Goal: Complete application form: Complete application form

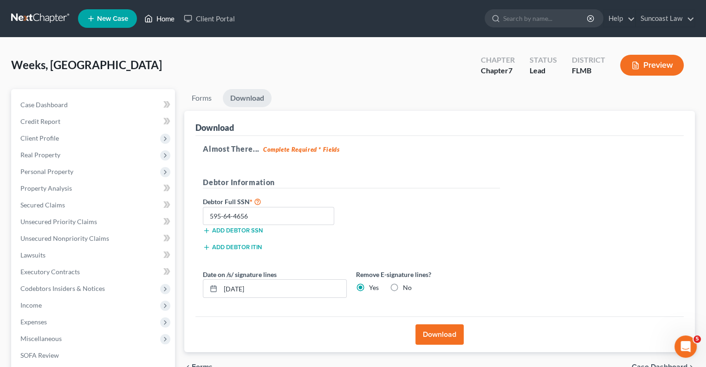
click at [167, 20] on link "Home" at bounding box center [159, 18] width 39 height 17
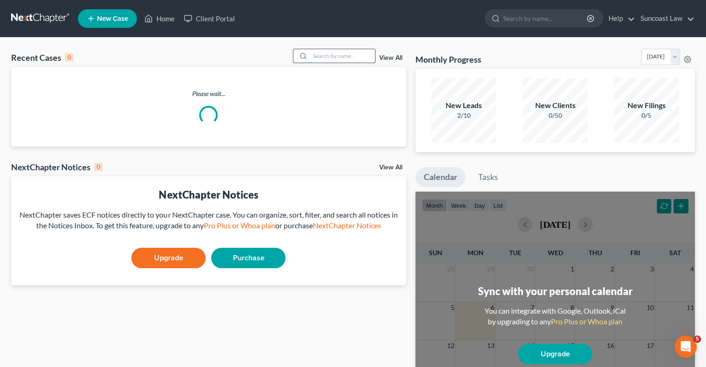
click at [355, 52] on input "search" at bounding box center [342, 55] width 65 height 13
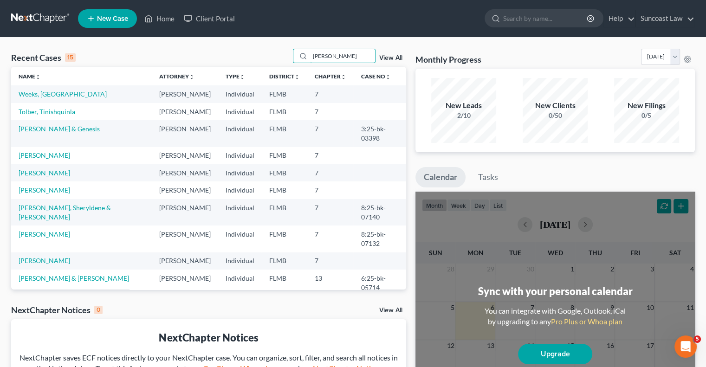
type input "[PERSON_NAME]"
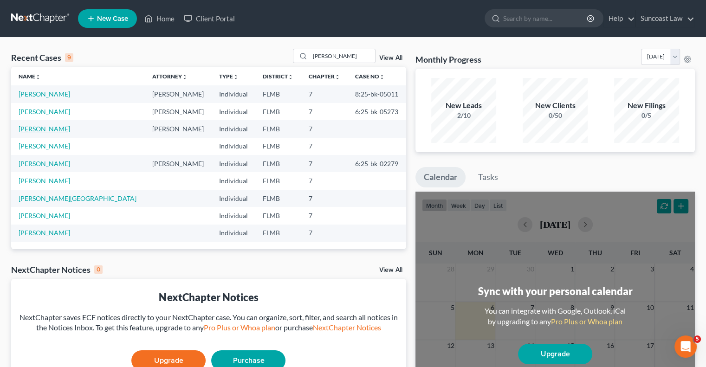
click at [46, 127] on link "[PERSON_NAME]" at bounding box center [45, 129] width 52 height 8
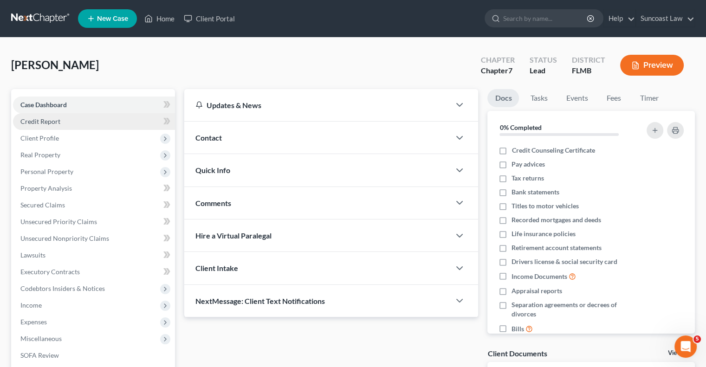
click at [71, 124] on link "Credit Report" at bounding box center [94, 121] width 162 height 17
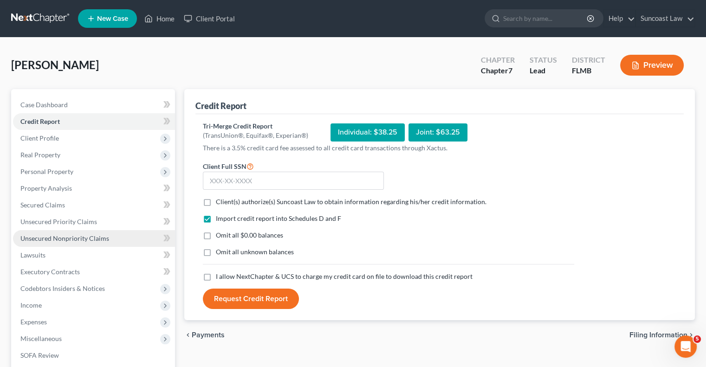
click at [84, 235] on span "Unsecured Nonpriority Claims" at bounding box center [64, 239] width 89 height 8
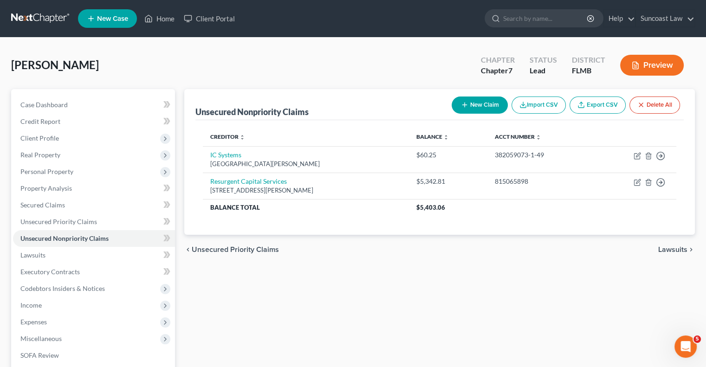
click at [458, 103] on button "New Claim" at bounding box center [480, 105] width 56 height 17
select select "0"
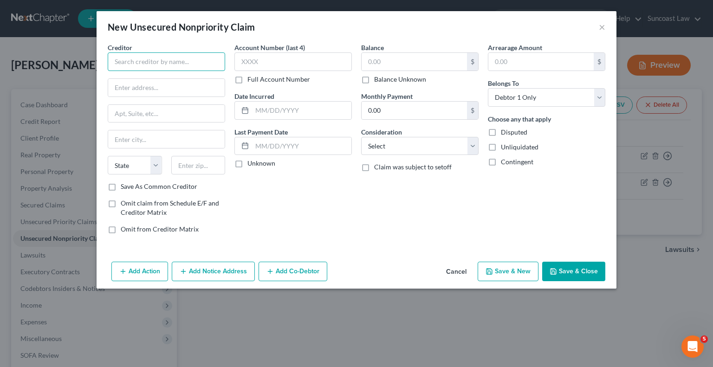
click at [191, 63] on input "text" at bounding box center [167, 61] width 118 height 19
paste input "Affirm, Inc."
type input "Affirm, Inc."
click at [248, 79] on label "Full Account Number" at bounding box center [279, 79] width 63 height 9
click at [251, 79] on input "Full Account Number" at bounding box center [254, 78] width 6 height 6
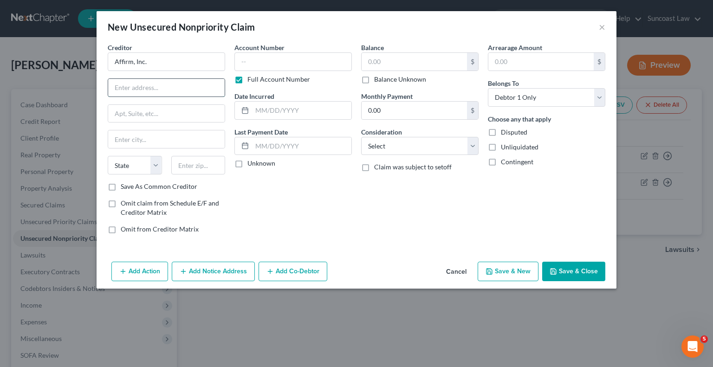
drag, startPoint x: 171, startPoint y: 85, endPoint x: 176, endPoint y: 94, distance: 10.2
click at [171, 85] on input "text" at bounding box center [166, 88] width 117 height 18
type input "Attn: Bankruptcy"
click at [144, 116] on input "text" at bounding box center [166, 114] width 117 height 18
paste input "[STREET_ADDRESS][US_STATE]"
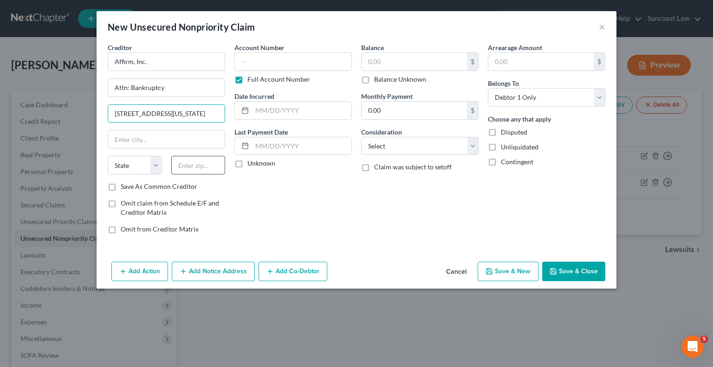
type input "[STREET_ADDRESS][US_STATE]"
click at [192, 163] on input "text" at bounding box center [198, 165] width 54 height 19
type input "94108"
type input "[GEOGRAPHIC_DATA]"
select select "4"
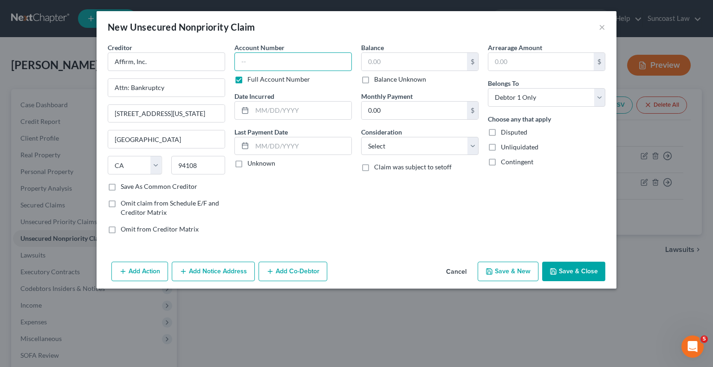
click at [305, 60] on input "text" at bounding box center [294, 61] width 118 height 19
paste input "6US30RX3"
type input "6US30RX3"
click at [401, 61] on input "text" at bounding box center [414, 62] width 105 height 18
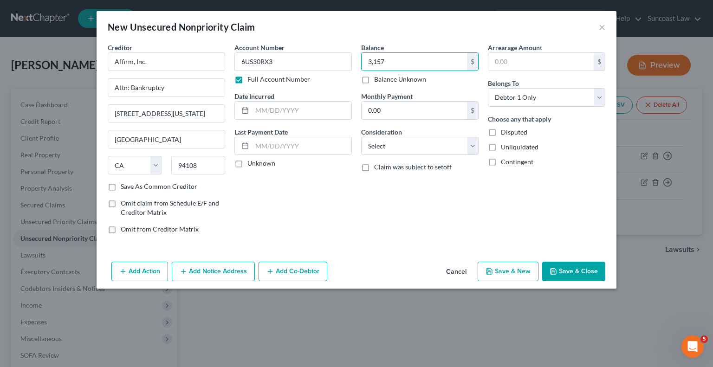
click at [570, 272] on button "Save & Close" at bounding box center [574, 272] width 63 height 20
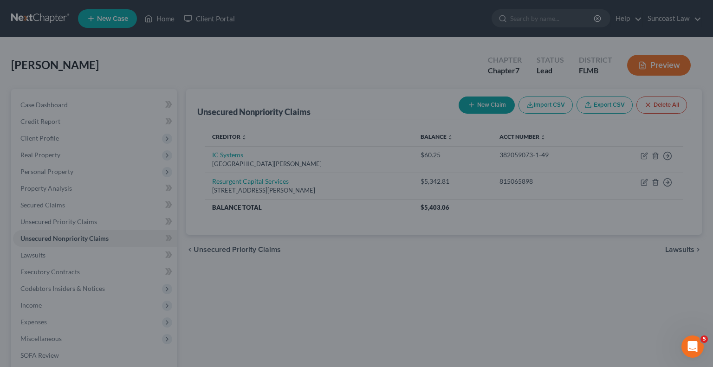
type input "3,157.00"
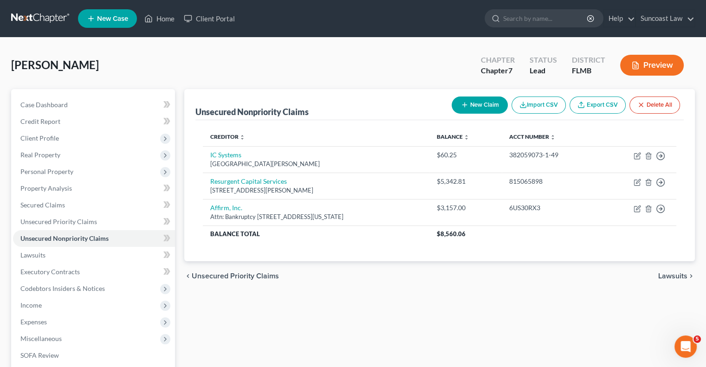
click at [487, 109] on button "New Claim" at bounding box center [480, 105] width 56 height 17
select select "0"
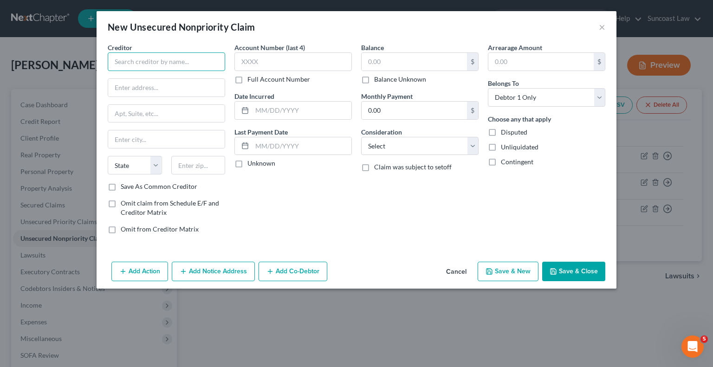
click at [194, 59] on input "text" at bounding box center [167, 61] width 118 height 19
paste input "Amex"
type input "Amex"
click at [248, 79] on label "Full Account Number" at bounding box center [279, 79] width 63 height 9
click at [251, 79] on input "Full Account Number" at bounding box center [254, 78] width 6 height 6
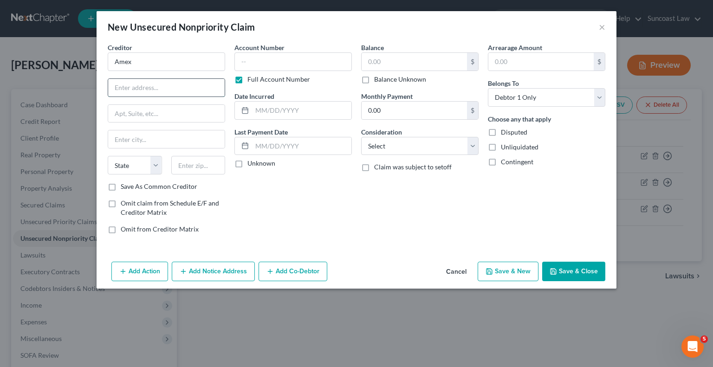
click at [204, 84] on input "text" at bounding box center [166, 88] width 117 height 18
paste input "Correspondence/Bankruptcy"
drag, startPoint x: 204, startPoint y: 84, endPoint x: 419, endPoint y: 365, distance: 354.1
click at [297, 178] on div "Creditor * Amex Correspondence/Bankruptcy State [US_STATE] AK AR AZ CA CO CT DE…" at bounding box center [356, 142] width 507 height 199
type input "Correspondence/Bankruptcy"
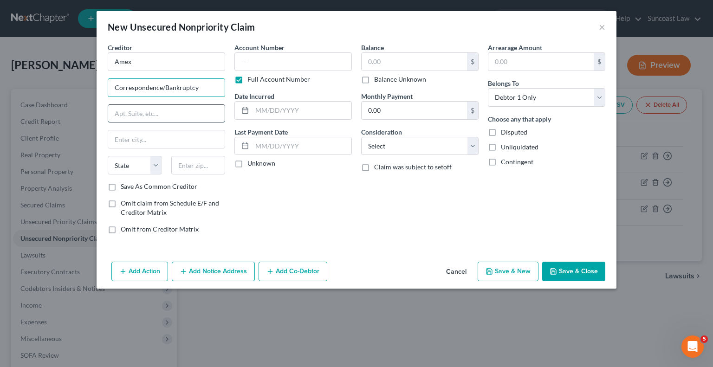
click at [155, 113] on input "text" at bounding box center [166, 114] width 117 height 18
paste input "Po Box 981535"
type input "Po Box 981535"
drag, startPoint x: 191, startPoint y: 173, endPoint x: 194, endPoint y: 166, distance: 7.7
click at [192, 172] on input "text" at bounding box center [198, 165] width 54 height 19
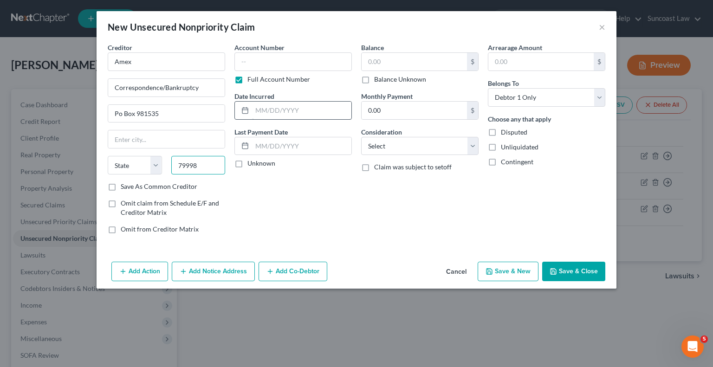
type input "79998"
type input "[GEOGRAPHIC_DATA]"
select select "45"
click at [323, 65] on input "text" at bounding box center [294, 61] width 118 height 19
paste input "3499921032794423"
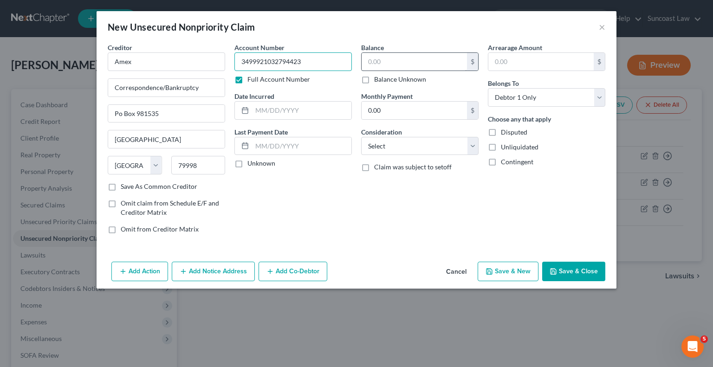
type input "3499921032794423"
click at [399, 61] on input "text" at bounding box center [414, 62] width 105 height 18
click at [585, 278] on button "Save & Close" at bounding box center [574, 272] width 63 height 20
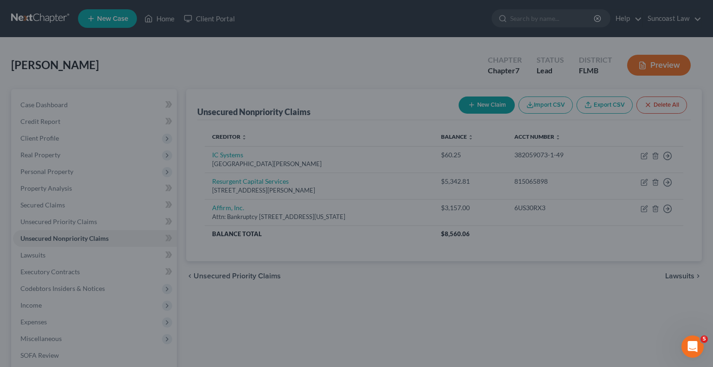
type input "4,006.00"
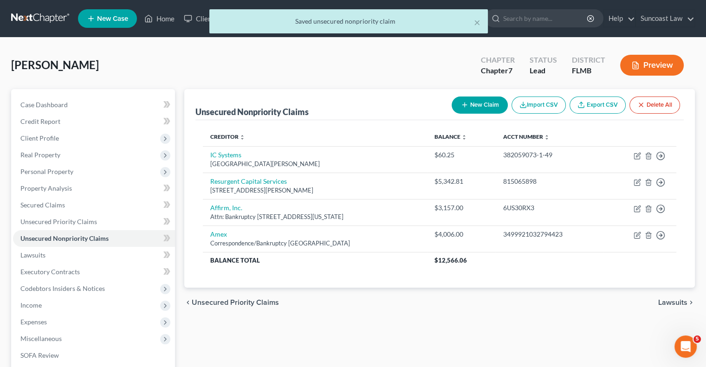
click at [471, 105] on button "New Claim" at bounding box center [480, 105] width 56 height 17
select select "0"
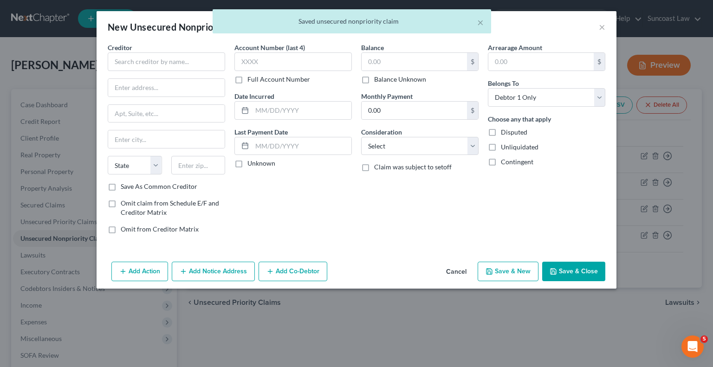
click at [248, 79] on label "Full Account Number" at bounding box center [279, 79] width 63 height 9
click at [251, 79] on input "Full Account Number" at bounding box center [254, 78] width 6 height 6
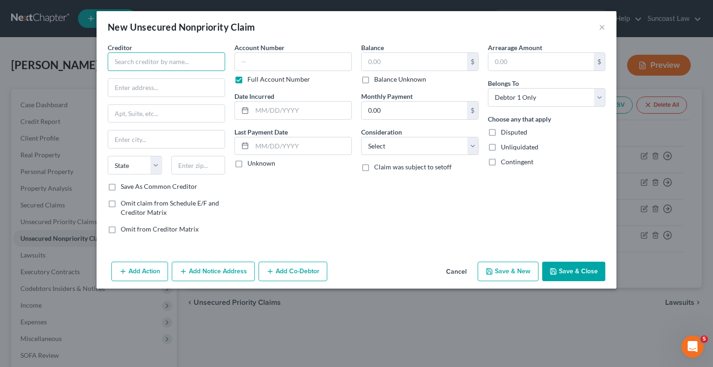
click at [198, 63] on input "text" at bounding box center [167, 61] width 118 height 19
paste input "Amex"
type input "Amex"
click at [203, 92] on input "text" at bounding box center [166, 88] width 117 height 18
paste input "Correspondence/Bankruptcy"
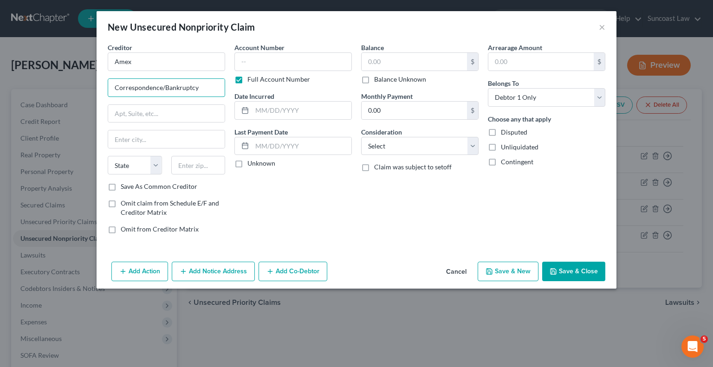
type input "Correspondence/Bankruptcy"
click at [191, 109] on input "text" at bounding box center [166, 114] width 117 height 18
paste input "Po Box 981535"
type input "Po Box 981535"
click at [197, 157] on input "text" at bounding box center [198, 165] width 54 height 19
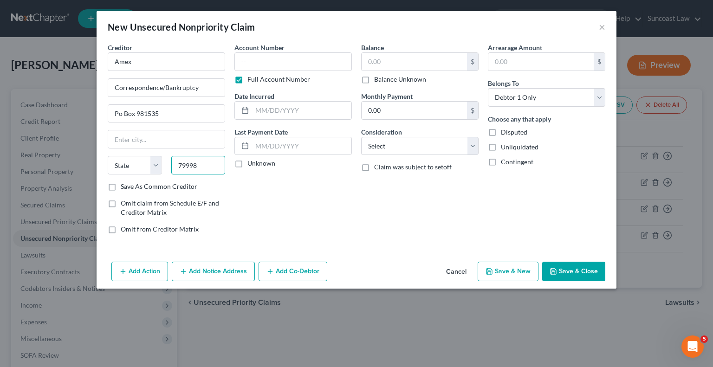
type input "79998"
type input "[GEOGRAPHIC_DATA]"
select select "45"
click at [296, 53] on input "text" at bounding box center [294, 61] width 118 height 19
paste input "3499930333663373"
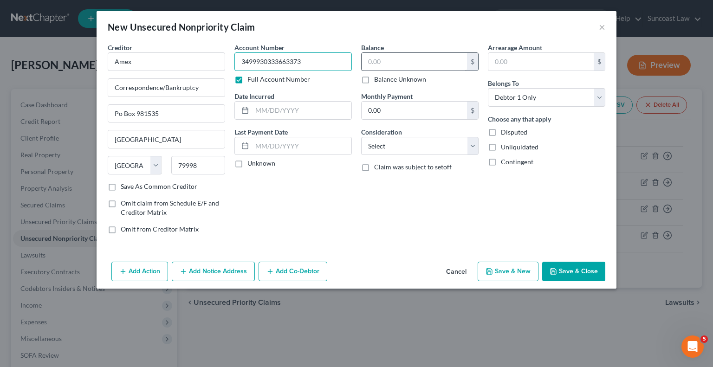
type input "3499930333663373"
click at [398, 61] on input "text" at bounding box center [414, 62] width 105 height 18
type input "3,384"
click at [597, 267] on button "Save & Close" at bounding box center [574, 272] width 63 height 20
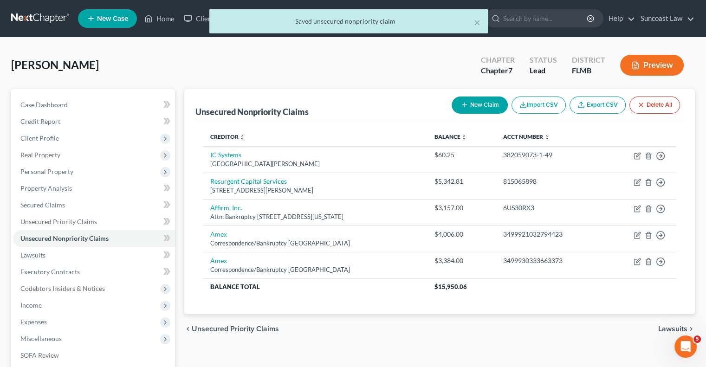
click at [484, 109] on button "New Claim" at bounding box center [480, 105] width 56 height 17
select select "0"
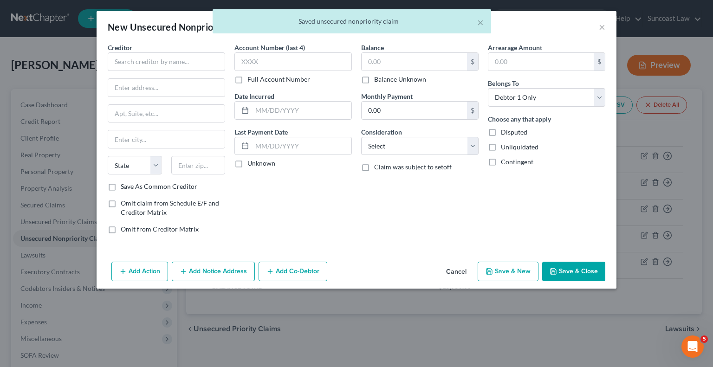
click at [248, 83] on label "Full Account Number" at bounding box center [279, 79] width 63 height 9
click at [251, 81] on input "Full Account Number" at bounding box center [254, 78] width 6 height 6
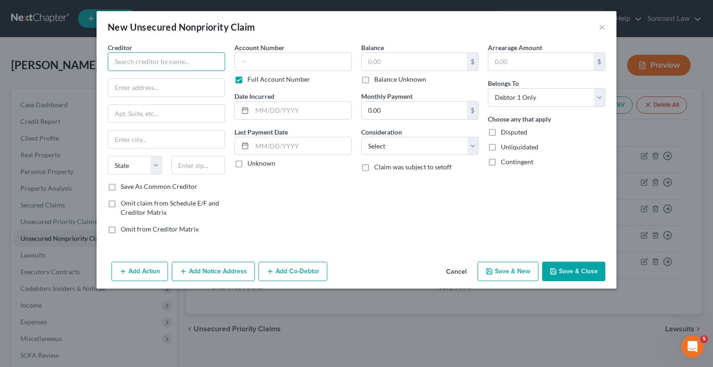
click at [201, 58] on input "text" at bounding box center [167, 61] width 118 height 19
paste input "Amex"
type input "Amex"
click at [205, 89] on input "text" at bounding box center [166, 88] width 117 height 18
paste input "Correspondence/Bankruptcy"
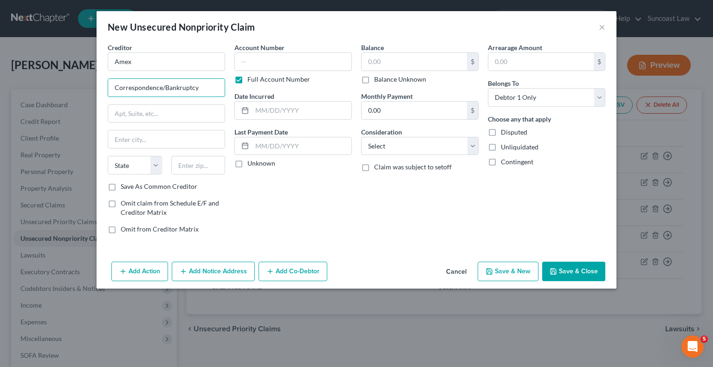
type input "Correspondence/Bankruptcy"
click at [173, 113] on input "text" at bounding box center [166, 114] width 117 height 18
paste input "Po Box 981535"
type input "Po Box 981535"
click at [207, 167] on input "text" at bounding box center [198, 165] width 54 height 19
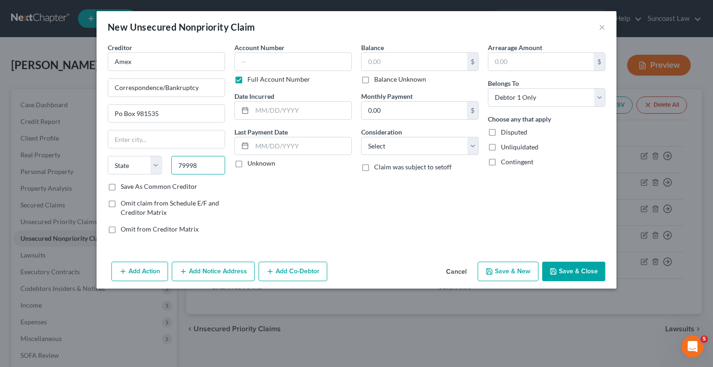
type input "79998"
type input "[GEOGRAPHIC_DATA]"
select select "45"
click at [311, 66] on input "text" at bounding box center [294, 61] width 118 height 19
paste input "3499929920834123"
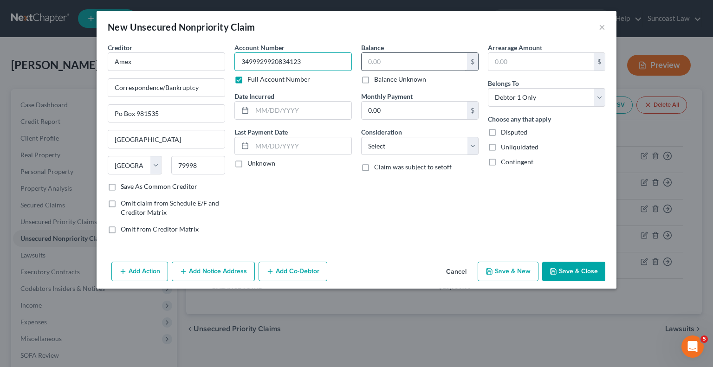
type input "3499929920834123"
click at [397, 60] on input "text" at bounding box center [414, 62] width 105 height 18
type input "661"
click at [583, 269] on button "Save & Close" at bounding box center [574, 272] width 63 height 20
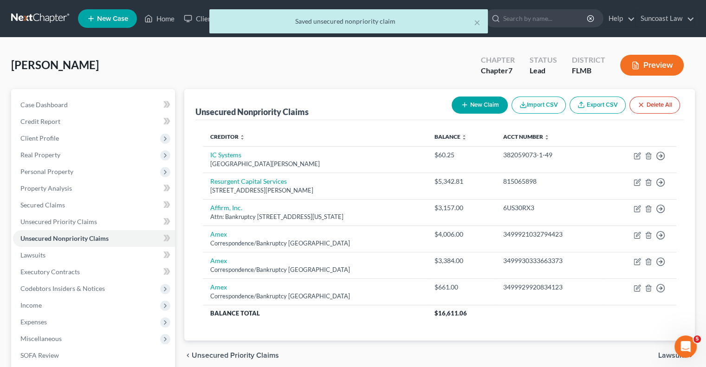
click at [476, 105] on button "New Claim" at bounding box center [480, 105] width 56 height 17
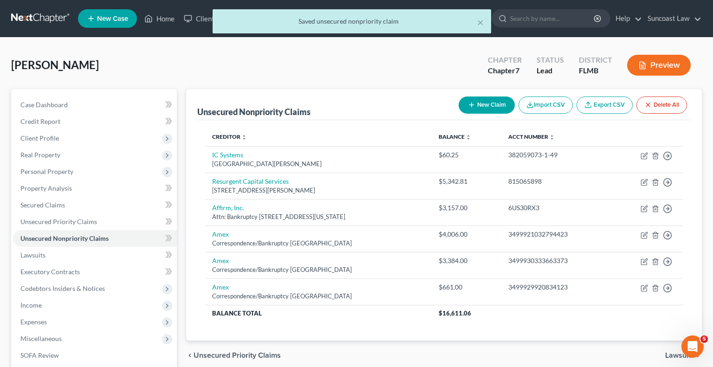
select select "0"
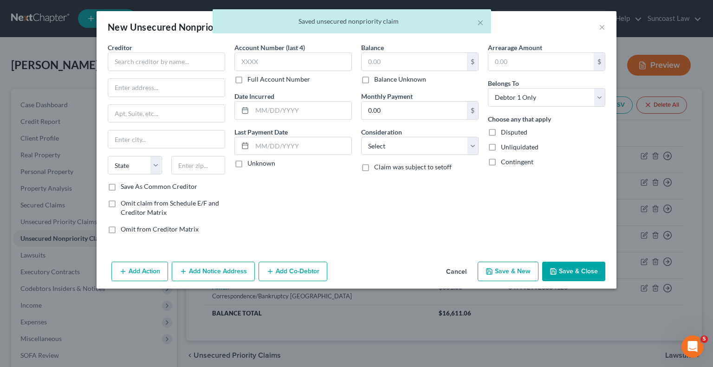
click at [248, 77] on label "Full Account Number" at bounding box center [279, 79] width 63 height 9
click at [251, 77] on input "Full Account Number" at bounding box center [254, 78] width 6 height 6
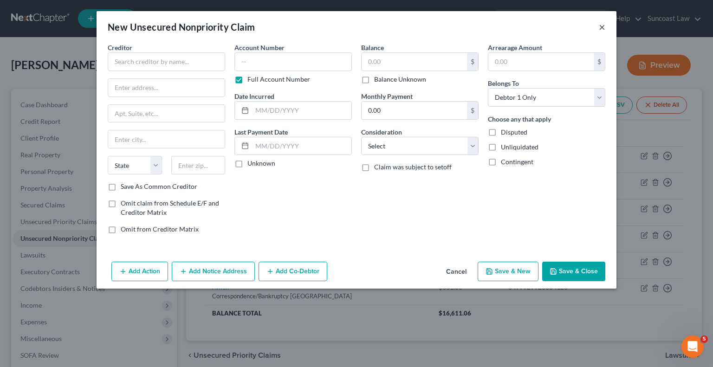
click at [602, 27] on button "×" at bounding box center [602, 26] width 7 height 11
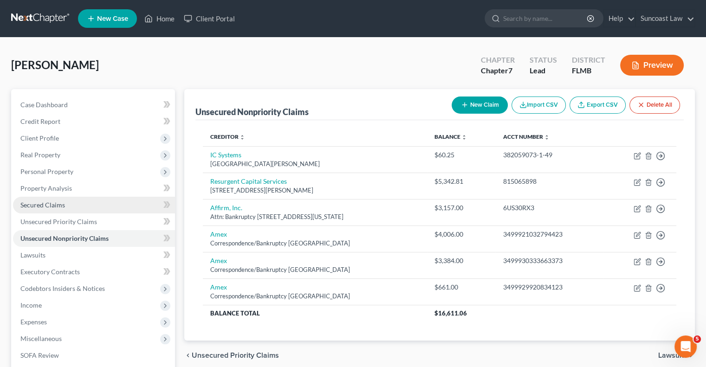
click at [46, 207] on span "Secured Claims" at bounding box center [42, 205] width 45 height 8
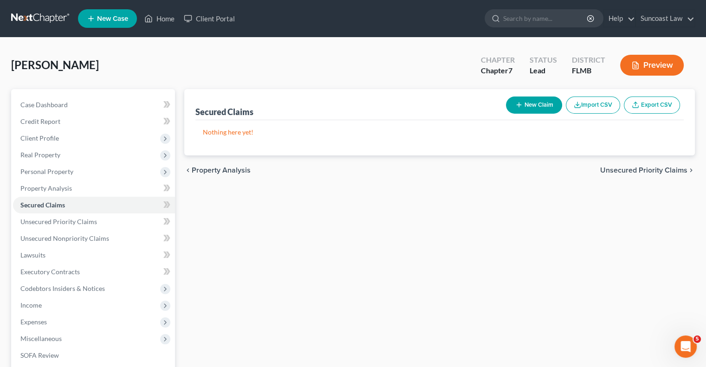
click at [533, 96] on div "New Claim Import CSV Export CSV" at bounding box center [594, 105] width 182 height 25
click at [533, 103] on button "New Claim" at bounding box center [534, 105] width 56 height 17
select select "0"
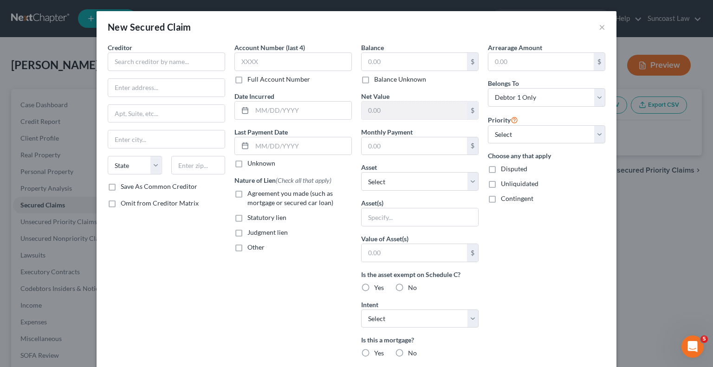
click at [248, 78] on label "Full Account Number" at bounding box center [279, 79] width 63 height 9
click at [251, 78] on input "Full Account Number" at bounding box center [254, 78] width 6 height 6
click at [167, 62] on input "text" at bounding box center [167, 61] width 118 height 19
paste input "Campus [GEOGRAPHIC_DATA] Credit Union"
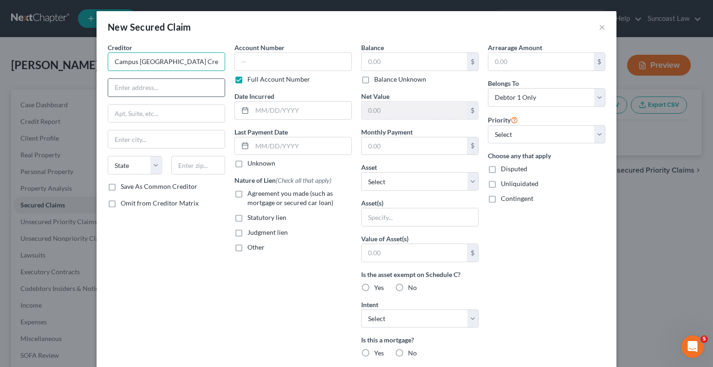
type input "Campus [GEOGRAPHIC_DATA] Credit Union"
click at [165, 87] on input "text" at bounding box center [166, 88] width 117 height 18
type input "Attn: Bankruptcy"
click at [136, 108] on input "text" at bounding box center [166, 114] width 117 height 18
paste input "[STREET_ADDRESS]"
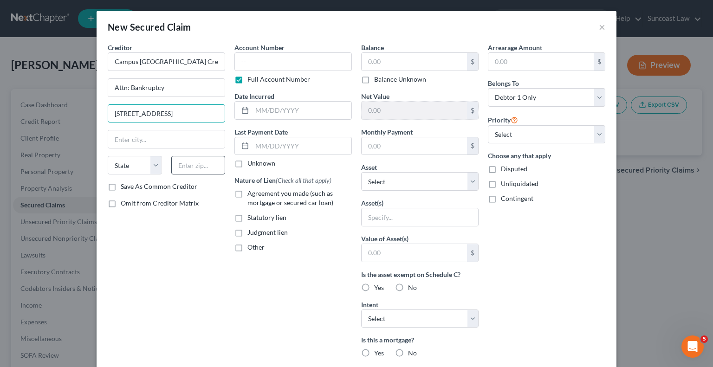
type input "[STREET_ADDRESS]"
drag, startPoint x: 195, startPoint y: 167, endPoint x: 227, endPoint y: 163, distance: 32.7
click at [194, 166] on input "text" at bounding box center [198, 165] width 54 height 19
type input "32669"
type input "[PERSON_NAME]"
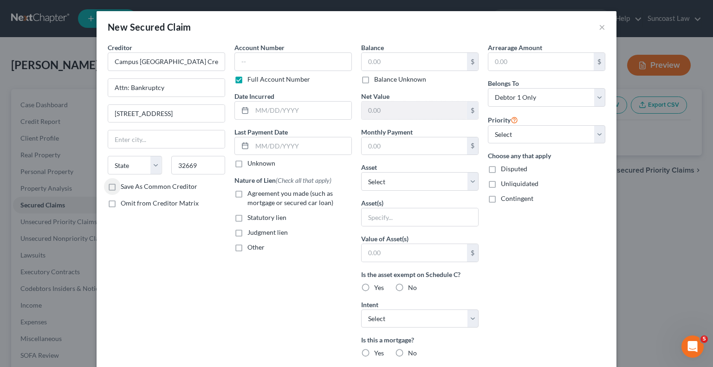
select select "9"
click at [282, 67] on input "text" at bounding box center [294, 61] width 118 height 19
paste input "39091960001"
type input "39091960001"
click at [403, 65] on input "text" at bounding box center [414, 62] width 105 height 18
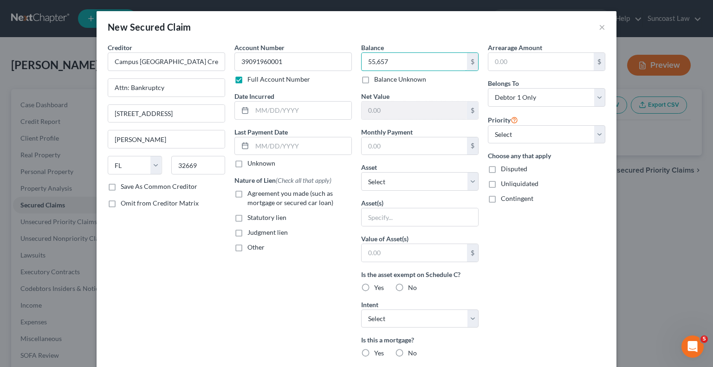
type input "55,657"
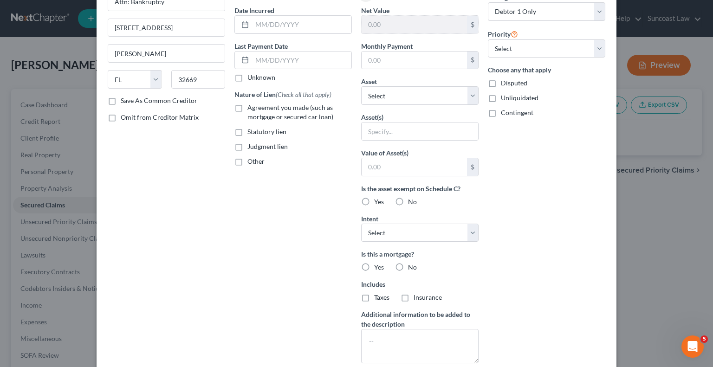
scroll to position [147, 0]
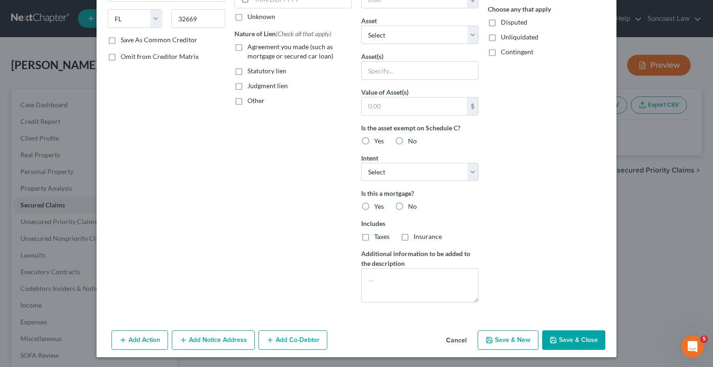
click at [567, 338] on button "Save & Close" at bounding box center [574, 341] width 63 height 20
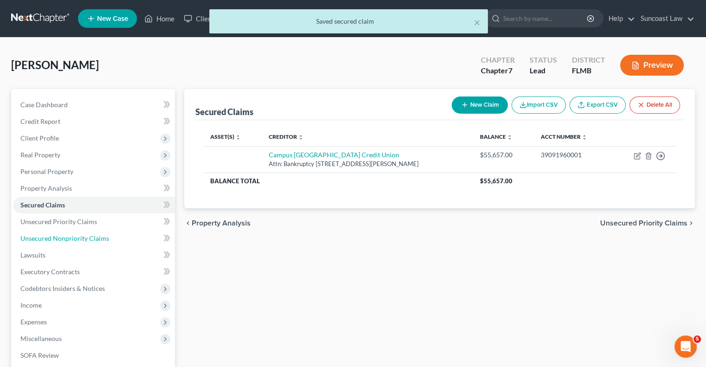
drag, startPoint x: 89, startPoint y: 240, endPoint x: 161, endPoint y: 270, distance: 77.6
click at [89, 240] on span "Unsecured Nonpriority Claims" at bounding box center [64, 239] width 89 height 8
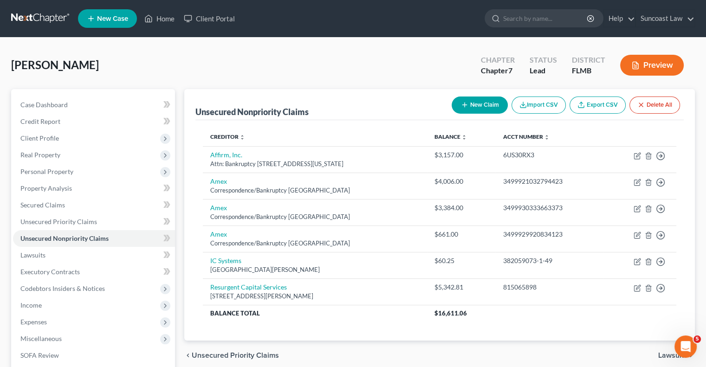
click at [484, 105] on button "New Claim" at bounding box center [480, 105] width 56 height 17
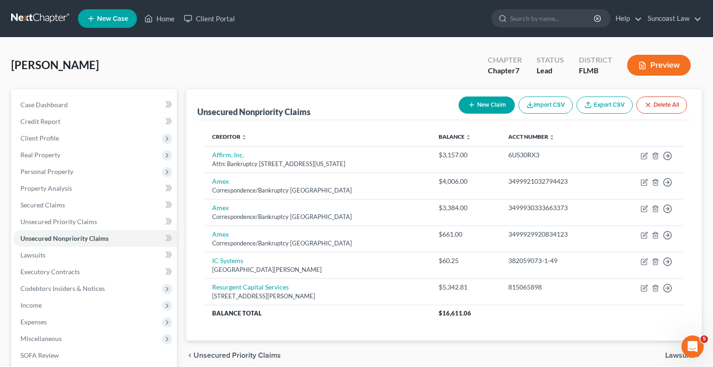
select select "0"
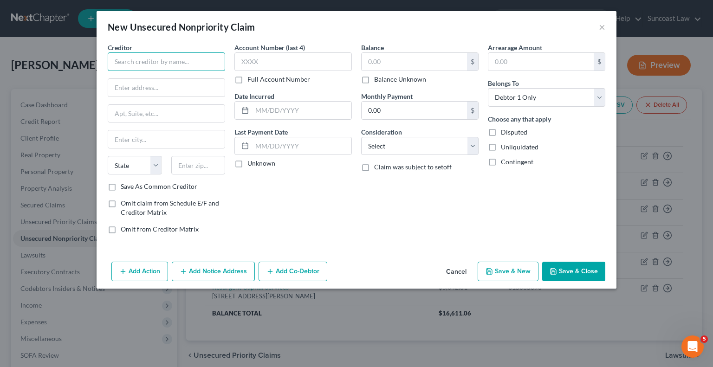
click at [153, 61] on input "text" at bounding box center [167, 61] width 118 height 19
paste input "Capital One"
type input "Capital One"
drag, startPoint x: 168, startPoint y: 87, endPoint x: 172, endPoint y: 96, distance: 10.4
click at [168, 87] on input "text" at bounding box center [166, 88] width 117 height 18
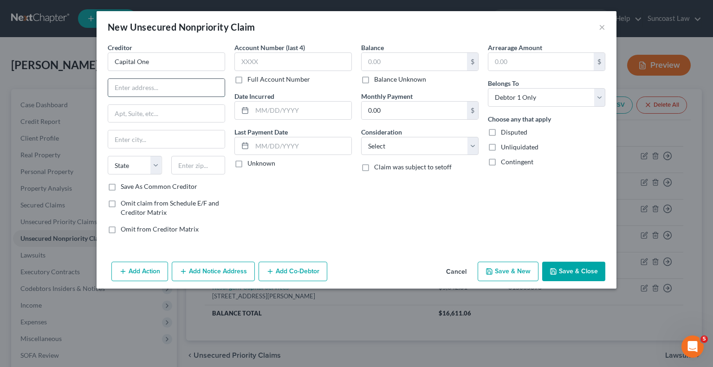
type input "Attn: Bankruptcy"
click at [248, 79] on label "Full Account Number" at bounding box center [279, 79] width 63 height 9
click at [251, 79] on input "Full Account Number" at bounding box center [254, 78] width 6 height 6
click at [178, 115] on input "text" at bounding box center [166, 114] width 117 height 18
paste input "Po Box 30285"
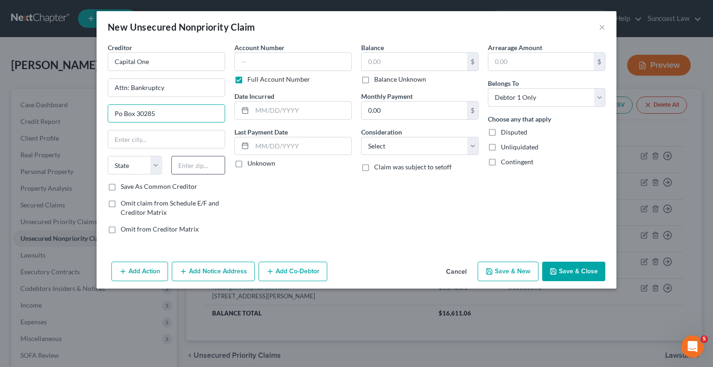
type input "Po Box 30285"
drag, startPoint x: 201, startPoint y: 163, endPoint x: 183, endPoint y: 154, distance: 19.7
click at [201, 163] on input "text" at bounding box center [198, 165] width 54 height 19
type input "84130"
type input "[GEOGRAPHIC_DATA]"
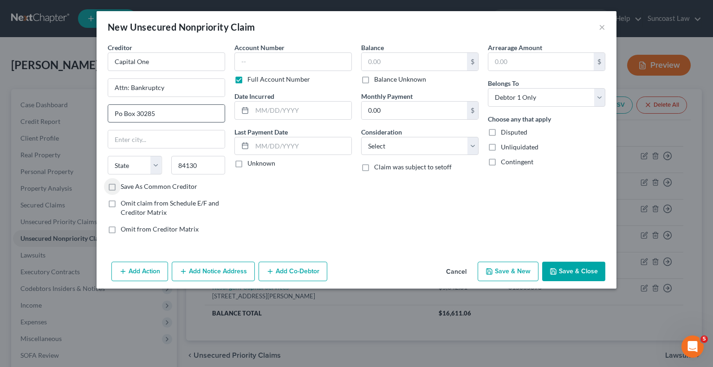
select select "46"
click at [301, 66] on input "text" at bounding box center [294, 61] width 118 height 19
paste input "[CREDIT_CARD_NUMBER]"
type input "[CREDIT_CARD_NUMBER]"
click at [389, 63] on input "text" at bounding box center [414, 62] width 105 height 18
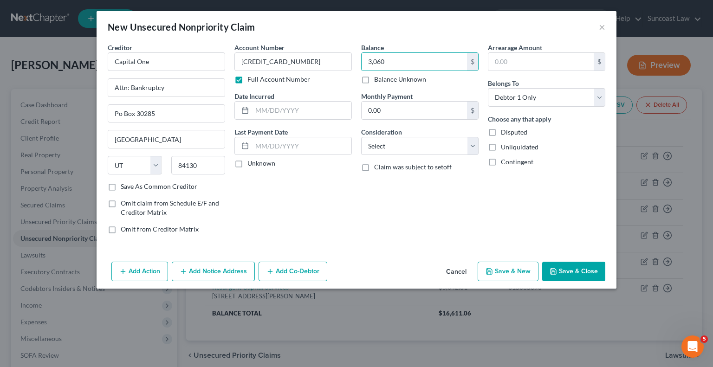
click at [574, 266] on button "Save & Close" at bounding box center [574, 272] width 63 height 20
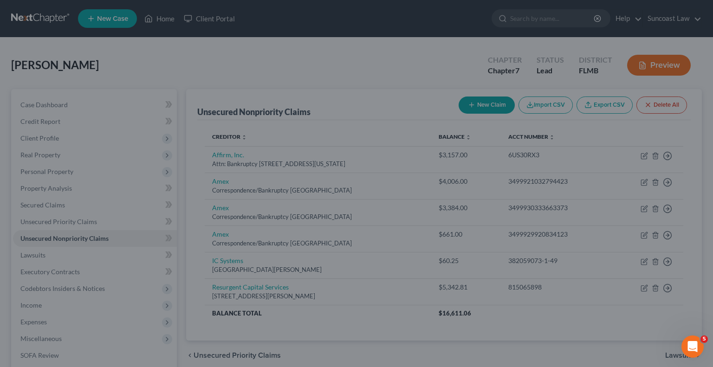
type input "3,060.00"
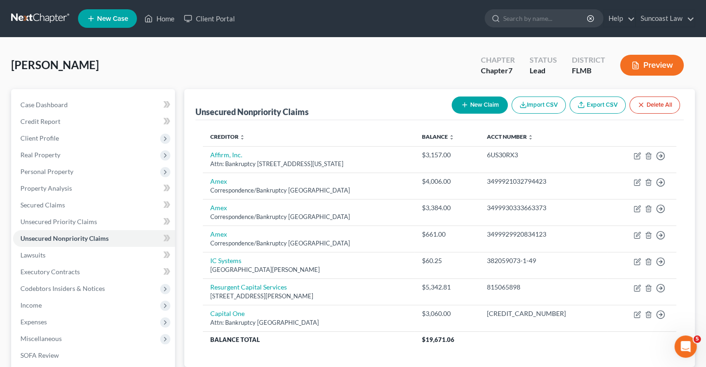
click at [485, 106] on button "New Claim" at bounding box center [480, 105] width 56 height 17
select select "0"
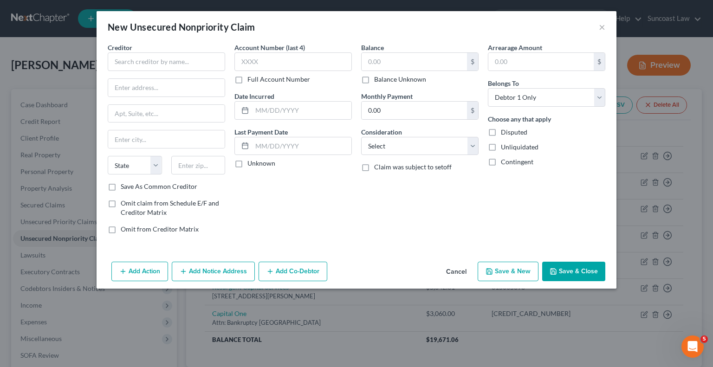
click at [248, 80] on label "Full Account Number" at bounding box center [279, 79] width 63 height 9
click at [251, 80] on input "Full Account Number" at bounding box center [254, 78] width 6 height 6
click at [183, 61] on input "text" at bounding box center [167, 61] width 118 height 19
paste input "Citibank"
type input "Citibank"
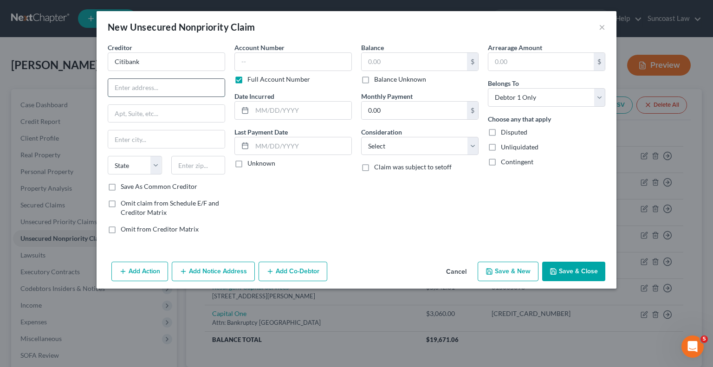
click at [173, 85] on input "text" at bounding box center [166, 88] width 117 height 18
paste input "Po Box 790040"
type input "Po Box 790040"
click at [220, 161] on input "text" at bounding box center [198, 165] width 54 height 19
type input "63179"
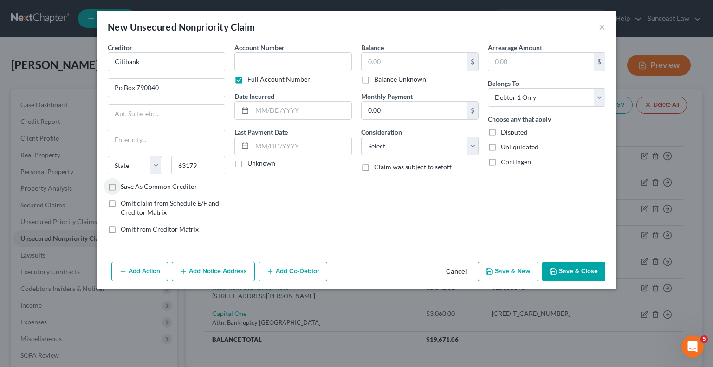
type input "Saint Louis"
select select "26"
click at [319, 63] on input "text" at bounding box center [294, 61] width 118 height 19
paste input "[CREDIT_CARD_NUMBER]"
type input "[CREDIT_CARD_NUMBER]"
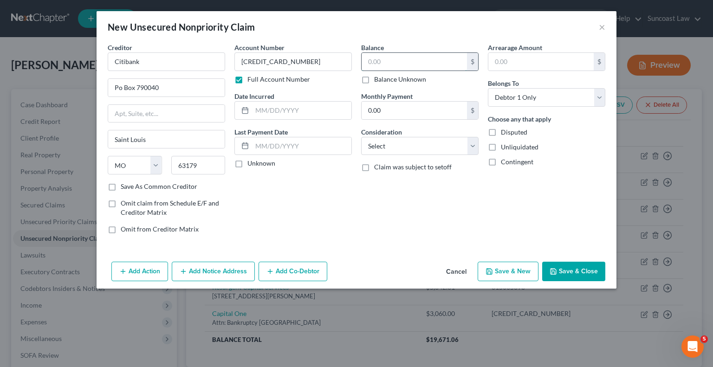
click at [385, 56] on input "text" at bounding box center [414, 62] width 105 height 18
type input "4,784"
click at [586, 267] on button "Save & Close" at bounding box center [574, 272] width 63 height 20
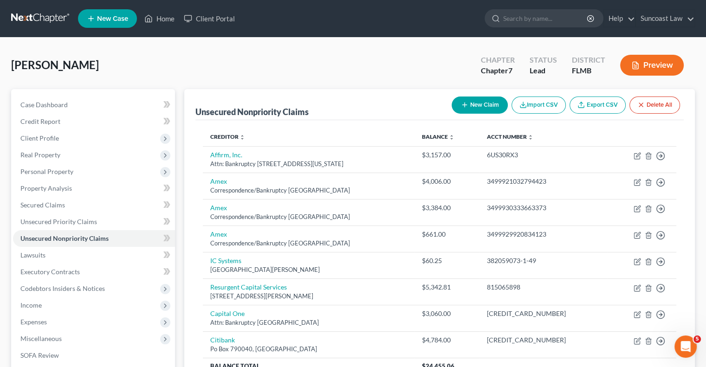
click at [475, 107] on button "New Claim" at bounding box center [480, 105] width 56 height 17
select select "0"
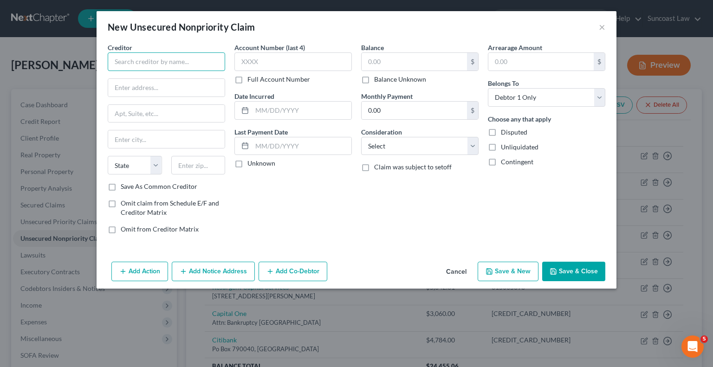
click at [181, 61] on input "text" at bounding box center [167, 61] width 118 height 19
paste input "Costco Citi Card"
type input "Costco Citi Card"
click at [177, 91] on input "text" at bounding box center [166, 88] width 117 height 18
type input "Attn: Bankruptcy"
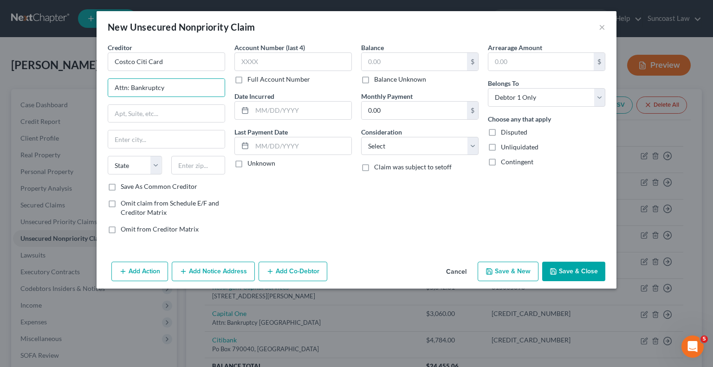
click at [248, 79] on label "Full Account Number" at bounding box center [279, 79] width 63 height 9
click at [251, 79] on input "Full Account Number" at bounding box center [254, 78] width 6 height 6
click at [159, 113] on input "text" at bounding box center [166, 114] width 117 height 18
paste input "Po Box 6500"
type input "Po Box 6500"
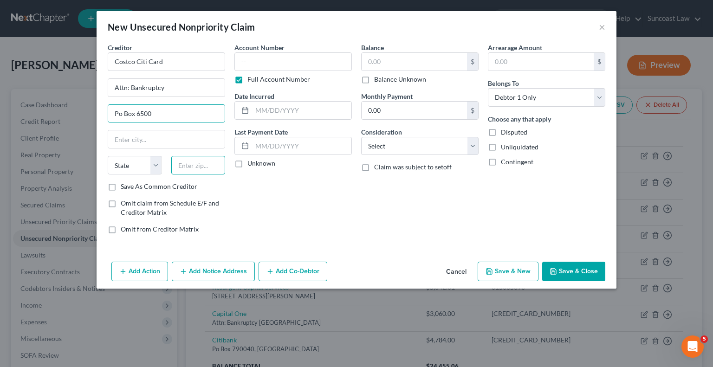
drag, startPoint x: 193, startPoint y: 163, endPoint x: 199, endPoint y: 156, distance: 9.3
click at [191, 163] on input "text" at bounding box center [198, 165] width 54 height 19
type input "57117"
type input "[GEOGRAPHIC_DATA]"
select select "43"
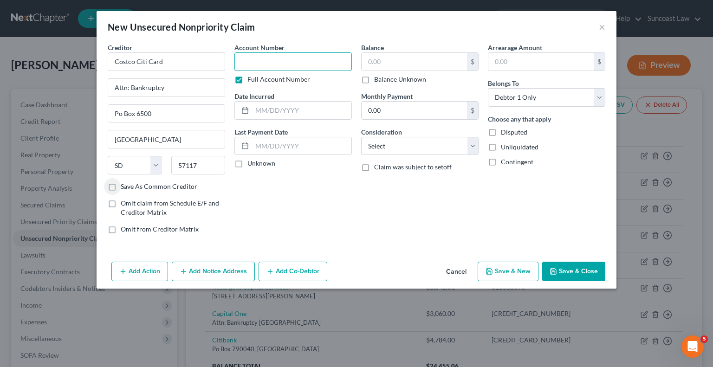
click at [296, 58] on input "text" at bounding box center [294, 61] width 118 height 19
paste input "[CREDIT_CARD_NUMBER]"
type input "[CREDIT_CARD_NUMBER]"
click at [408, 65] on input "text" at bounding box center [414, 62] width 105 height 18
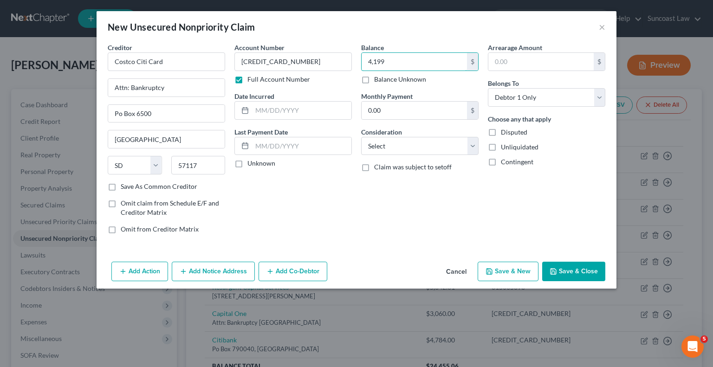
type input "4,199"
click at [566, 276] on button "Save & Close" at bounding box center [574, 272] width 63 height 20
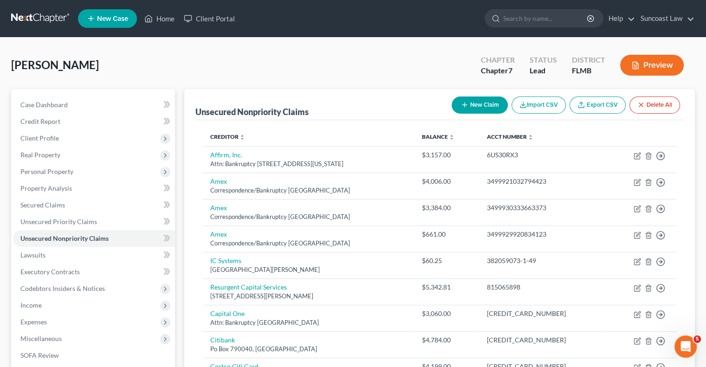
click at [468, 103] on button "New Claim" at bounding box center [480, 105] width 56 height 17
select select "0"
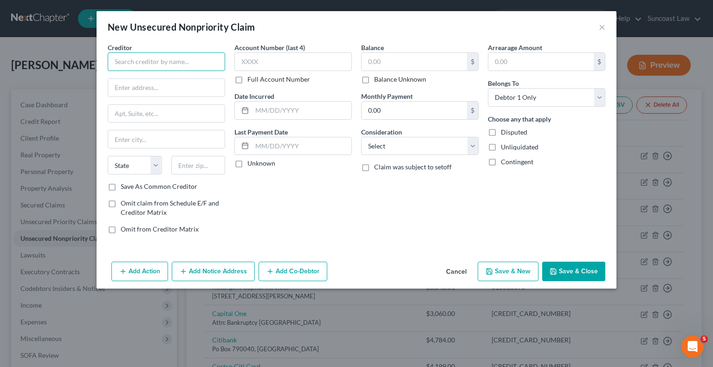
click at [177, 56] on input "text" at bounding box center [167, 61] width 118 height 19
paste input "[PERSON_NAME] [PERSON_NAME] Bank USA"
type input "[PERSON_NAME] [PERSON_NAME] Bank USA"
drag, startPoint x: 177, startPoint y: 87, endPoint x: 182, endPoint y: 96, distance: 10.8
click at [177, 87] on input "text" at bounding box center [166, 88] width 117 height 18
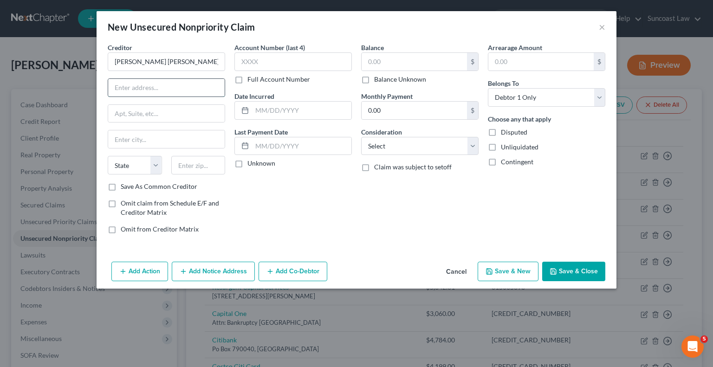
type input "Attn: Bankruptcy"
click at [248, 77] on label "Full Account Number" at bounding box center [279, 79] width 63 height 9
click at [251, 77] on input "Full Account Number" at bounding box center [254, 78] width 6 height 6
click at [130, 110] on input "text" at bounding box center [166, 114] width 117 height 18
paste input "Po Box 70379"
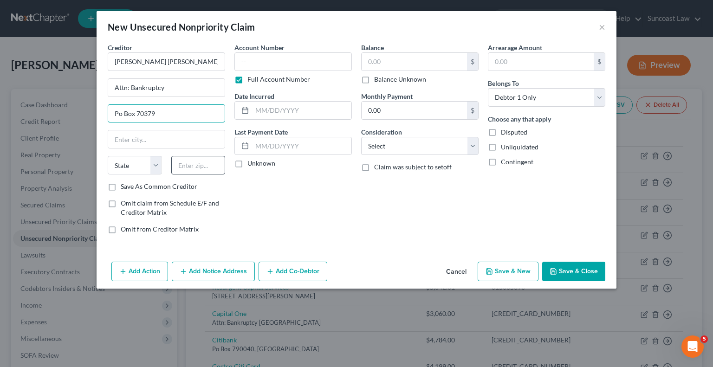
type input "Po Box 70379"
click at [195, 158] on input "text" at bounding box center [198, 165] width 54 height 19
type input "19176"
click at [160, 137] on input "text" at bounding box center [166, 140] width 117 height 18
type input "[GEOGRAPHIC_DATA]"
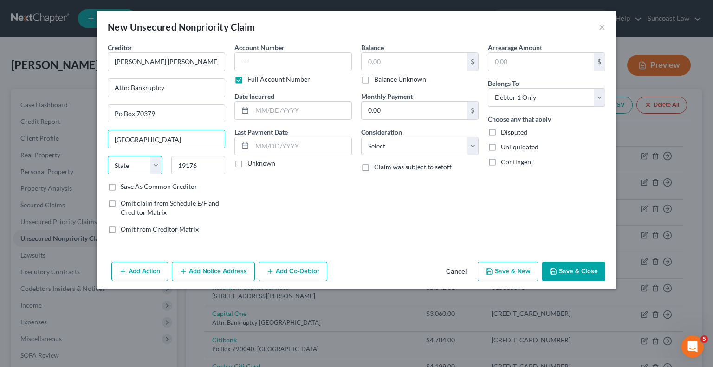
click at [132, 164] on select "State [US_STATE] AK AR AZ CA CO CT DE DC [GEOGRAPHIC_DATA] [GEOGRAPHIC_DATA] GU…" at bounding box center [135, 165] width 54 height 19
select select "39"
click at [108, 156] on select "State [US_STATE] AK AR AZ CA CO CT DE DC [GEOGRAPHIC_DATA] [GEOGRAPHIC_DATA] GU…" at bounding box center [135, 165] width 54 height 19
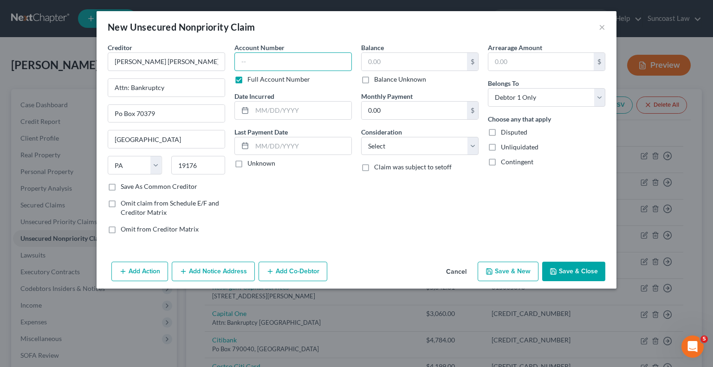
click at [313, 59] on input "text" at bounding box center [294, 61] width 118 height 19
paste input "1200012067523556"
type input "1200012067523556"
click at [404, 64] on input "text" at bounding box center [414, 62] width 105 height 18
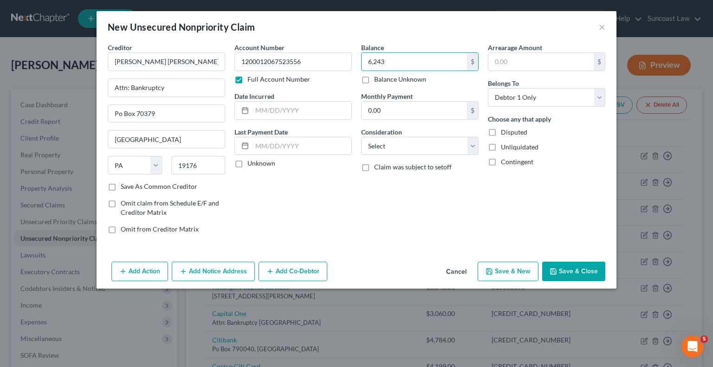
type input "6,243"
click at [569, 273] on button "Save & Close" at bounding box center [574, 272] width 63 height 20
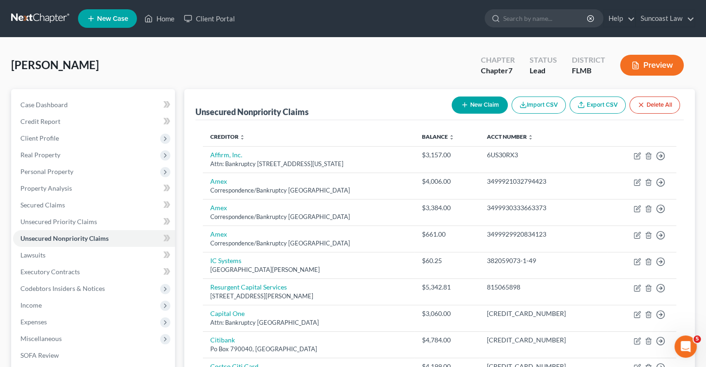
click at [489, 98] on button "New Claim" at bounding box center [480, 105] width 56 height 17
select select "0"
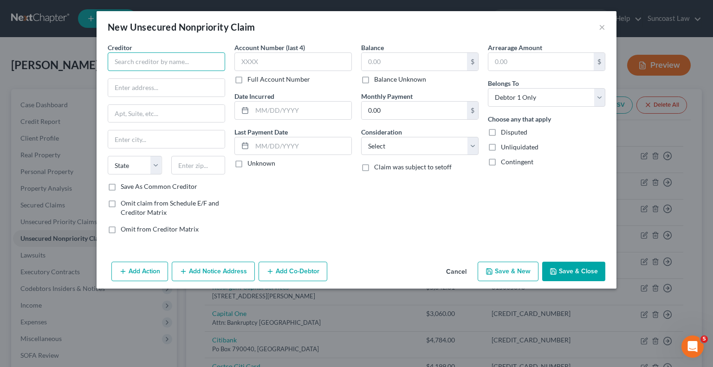
click at [193, 66] on input "text" at bounding box center [167, 61] width 118 height 19
paste input "[PERSON_NAME] [PERSON_NAME] Bank USA"
type input "[PERSON_NAME] [PERSON_NAME] Bank USA"
drag, startPoint x: 176, startPoint y: 85, endPoint x: 183, endPoint y: 96, distance: 13.0
click at [176, 85] on input "text" at bounding box center [166, 88] width 117 height 18
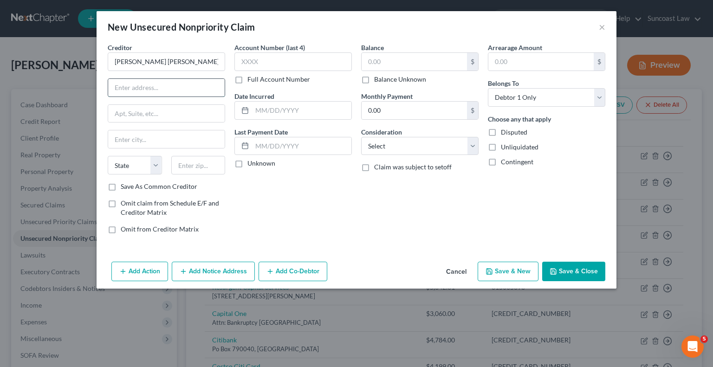
type input "Attn: Bankruptcy"
click at [212, 111] on input "text" at bounding box center [166, 114] width 117 height 18
paste input "[STREET_ADDRESS]"
type input "[STREET_ADDRESS]"
click at [178, 139] on input "text" at bounding box center [166, 140] width 117 height 18
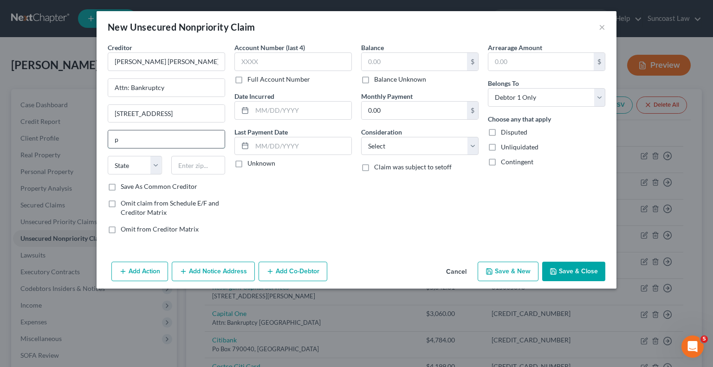
type input "[GEOGRAPHIC_DATA]"
click at [132, 158] on select "State [US_STATE] AK AR AZ CA CO CT DE DC [GEOGRAPHIC_DATA] [GEOGRAPHIC_DATA] GU…" at bounding box center [135, 165] width 54 height 19
drag, startPoint x: 145, startPoint y: 162, endPoint x: 144, endPoint y: 156, distance: 6.1
click at [145, 162] on select "State [US_STATE] AK AR AZ CA CO CT DE DC [GEOGRAPHIC_DATA] [GEOGRAPHIC_DATA] GU…" at bounding box center [135, 165] width 54 height 19
select select "39"
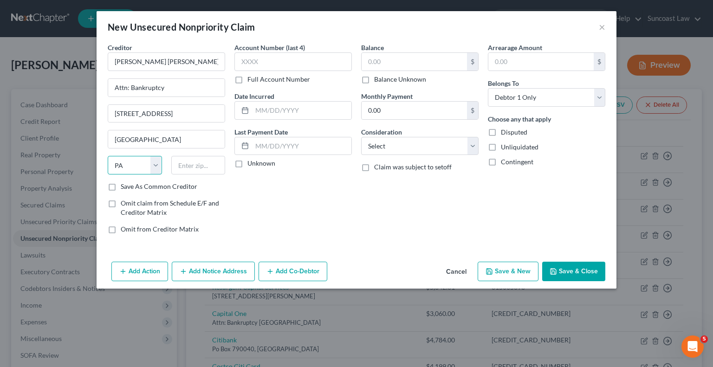
click at [108, 156] on select "State [US_STATE] AK AR AZ CA CO CT DE DC [GEOGRAPHIC_DATA] [GEOGRAPHIC_DATA] GU…" at bounding box center [135, 165] width 54 height 19
drag, startPoint x: 201, startPoint y: 168, endPoint x: 204, endPoint y: 161, distance: 7.9
click at [202, 168] on input "text" at bounding box center [198, 165] width 54 height 19
drag, startPoint x: 207, startPoint y: 163, endPoint x: 136, endPoint y: 160, distance: 70.6
click at [136, 160] on div "State [US_STATE] AK AR AZ CA CO CT DE DC [GEOGRAPHIC_DATA] [GEOGRAPHIC_DATA] GU…" at bounding box center [166, 169] width 127 height 26
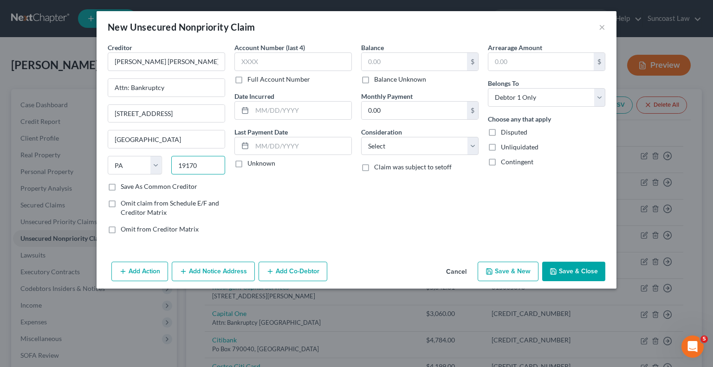
type input "19170"
click at [248, 81] on label "Full Account Number" at bounding box center [279, 79] width 63 height 9
click at [251, 81] on input "Full Account Number" at bounding box center [254, 78] width 6 height 6
click at [279, 65] on input "text" at bounding box center [294, 61] width 118 height 19
paste input "1100081247224733"
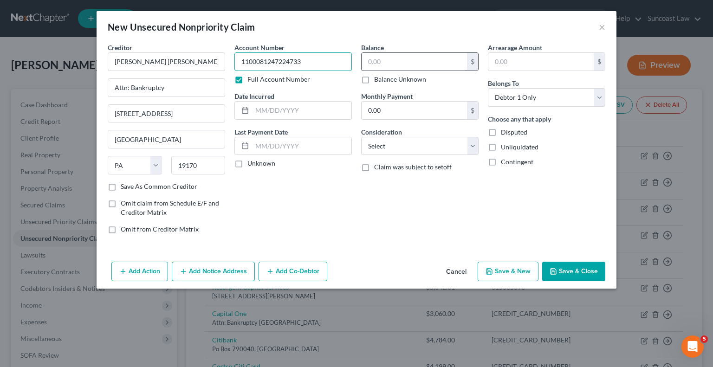
type input "1100081247224733"
click at [400, 62] on input "text" at bounding box center [414, 62] width 105 height 18
type input "4,961"
drag, startPoint x: 586, startPoint y: 271, endPoint x: 587, endPoint y: 265, distance: 5.7
click at [587, 271] on button "Save & Close" at bounding box center [574, 272] width 63 height 20
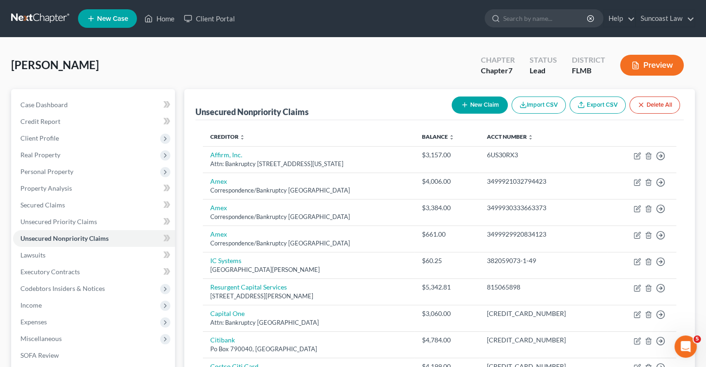
click at [481, 101] on button "New Claim" at bounding box center [480, 105] width 56 height 17
select select "0"
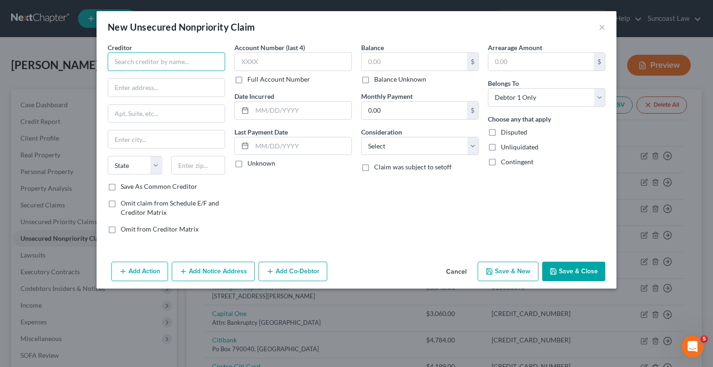
click at [182, 61] on input "text" at bounding box center [167, 61] width 118 height 19
paste input "Jpmcb"
type input "Jpmcb"
click at [248, 81] on label "Full Account Number" at bounding box center [279, 79] width 63 height 9
click at [251, 81] on input "Full Account Number" at bounding box center [254, 78] width 6 height 6
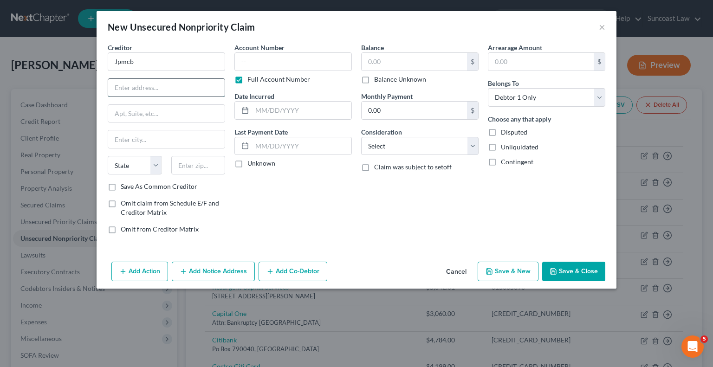
click at [174, 87] on input "text" at bounding box center [166, 88] width 117 height 18
paste input "MailCode LA4-7100"
type input "MailCode LA4-7100"
click at [171, 114] on input "text" at bounding box center [166, 114] width 117 height 18
paste input "[STREET_ADDRESS][US_STATE]"
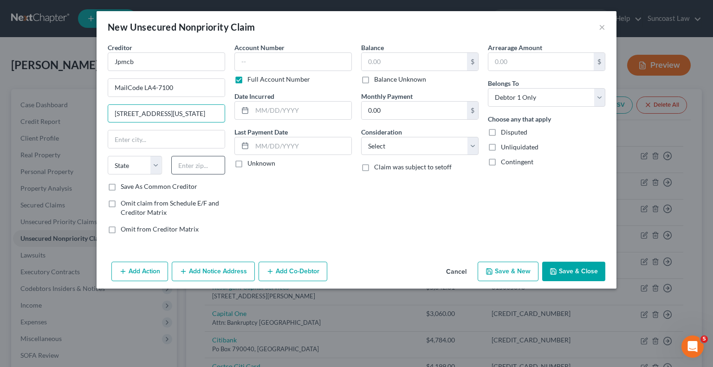
type input "[STREET_ADDRESS][US_STATE]"
click at [204, 163] on input "text" at bounding box center [198, 165] width 54 height 19
type input "71203"
type input "Monroe"
select select "19"
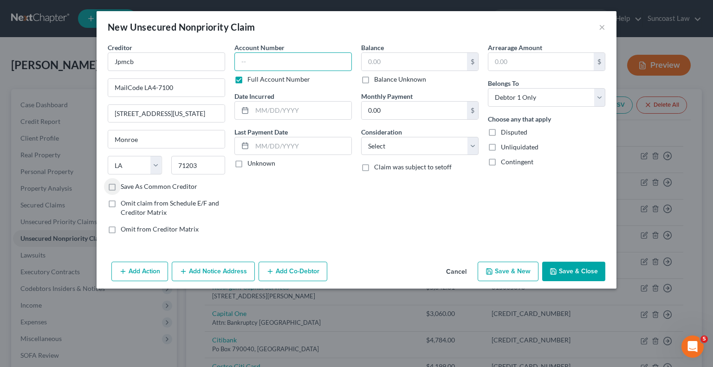
click at [301, 59] on input "text" at bounding box center [294, 61] width 118 height 19
paste input "[CREDIT_CARD_NUMBER]"
type input "[CREDIT_CARD_NUMBER]"
click at [404, 64] on input "text" at bounding box center [414, 62] width 105 height 18
type input "4,150"
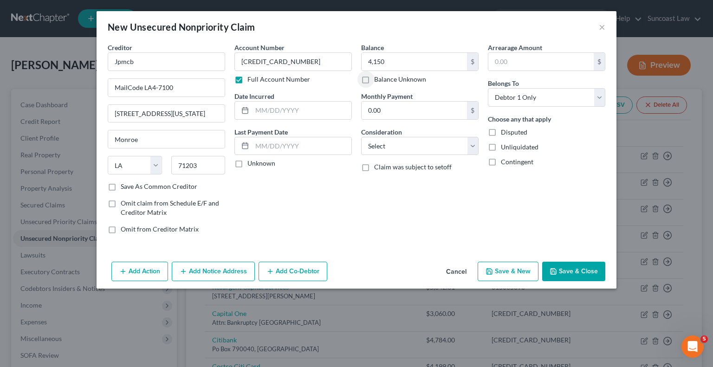
click at [222, 269] on button "Add Notice Address" at bounding box center [213, 272] width 83 height 20
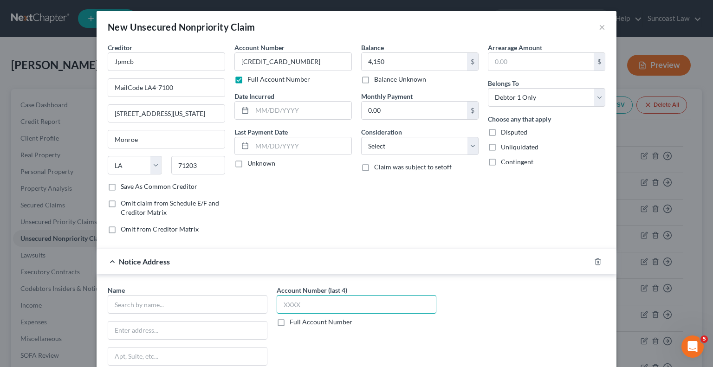
click at [290, 299] on input "text" at bounding box center [357, 304] width 160 height 19
type input "7524"
click at [209, 301] on input "text" at bounding box center [188, 304] width 160 height 19
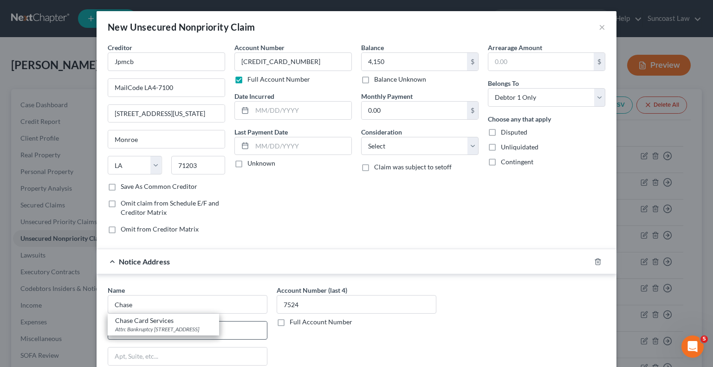
click at [174, 323] on div "Chase Card Services" at bounding box center [163, 320] width 97 height 9
type input "Chase Card Services"
type input "Attn: Bankruptcy"
type input "P.O. 15298"
type input "Wilmington"
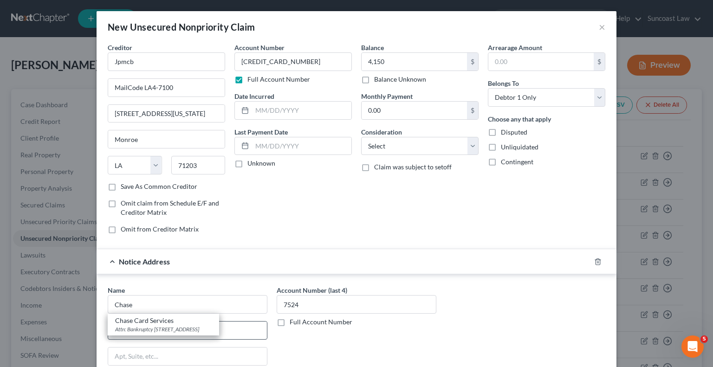
select select "7"
type input "19850"
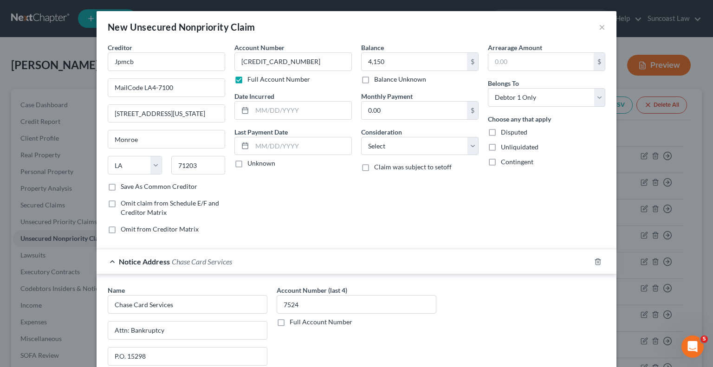
scroll to position [131, 0]
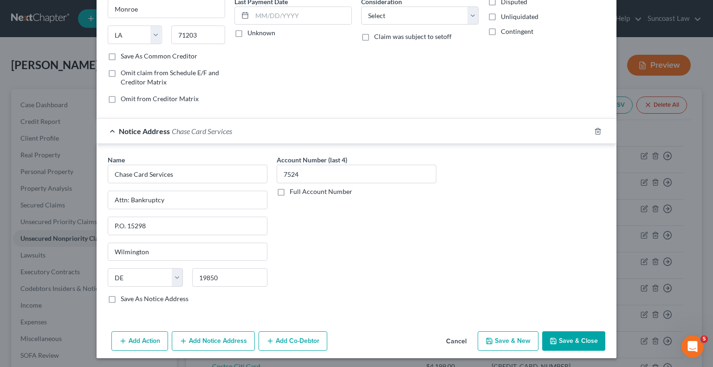
click at [562, 334] on button "Save & Close" at bounding box center [574, 342] width 63 height 20
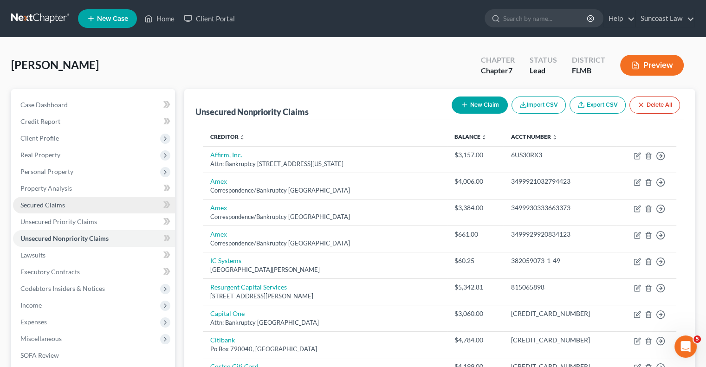
click at [51, 206] on span "Secured Claims" at bounding box center [42, 205] width 45 height 8
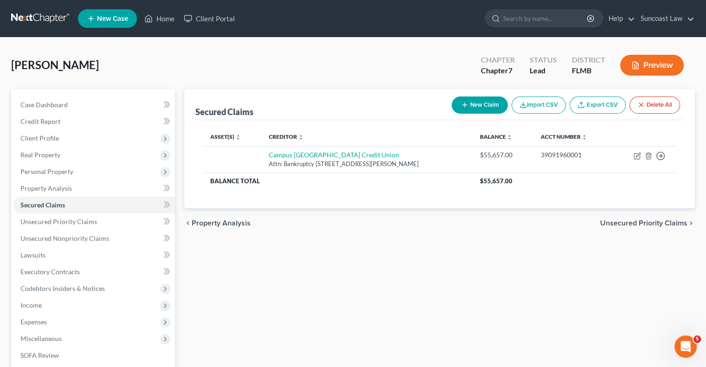
click at [474, 110] on button "New Claim" at bounding box center [480, 105] width 56 height 17
select select "0"
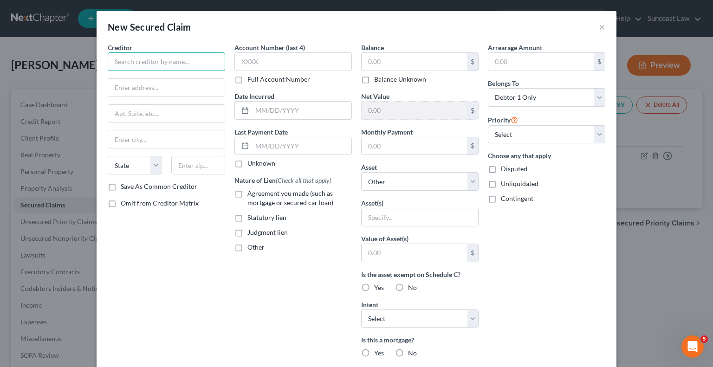
click at [179, 65] on input "text" at bounding box center [167, 61] width 118 height 19
paste input "Suncoast Cu"
type input "Suncoast Cu"
drag, startPoint x: 236, startPoint y: 80, endPoint x: 408, endPoint y: 295, distance: 275.2
click at [248, 80] on label "Full Account Number" at bounding box center [279, 79] width 63 height 9
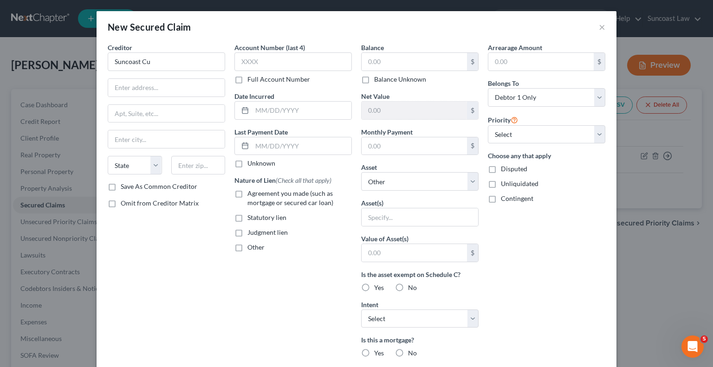
click at [251, 80] on input "Full Account Number" at bounding box center [254, 78] width 6 height 6
drag, startPoint x: 154, startPoint y: 81, endPoint x: 157, endPoint y: 87, distance: 6.7
click at [154, 81] on input "text" at bounding box center [166, 88] width 117 height 18
type input "Attn: Bankruptcy"
click at [142, 111] on input "text" at bounding box center [166, 114] width 117 height 18
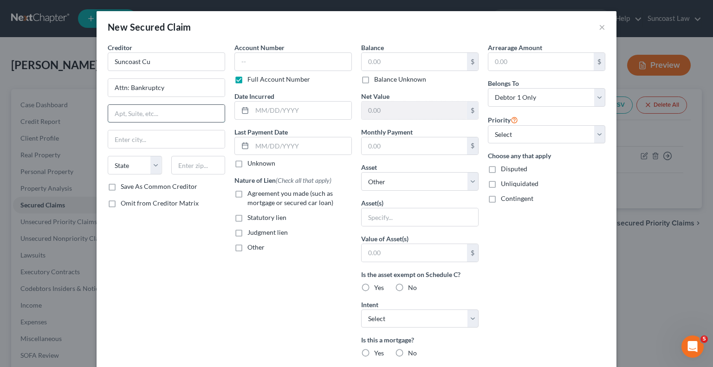
paste input "Po Box 11904"
type input "Po Box 11904"
drag, startPoint x: 189, startPoint y: 167, endPoint x: 191, endPoint y: 162, distance: 5.2
click at [189, 167] on input "text" at bounding box center [198, 165] width 54 height 19
type input "33680"
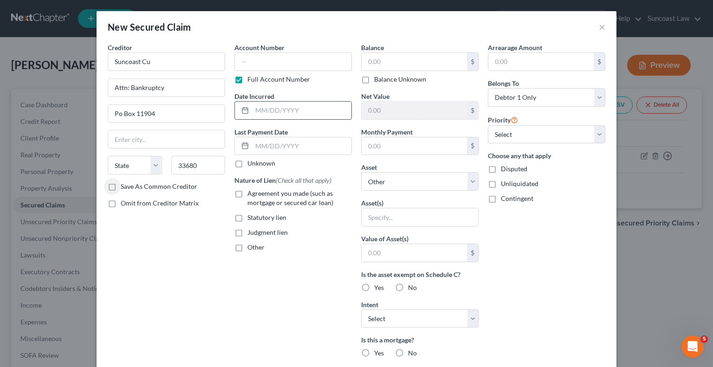
type input "[GEOGRAPHIC_DATA]"
select select "9"
click at [316, 61] on input "text" at bounding box center [294, 61] width 118 height 19
paste input "71553390100"
type input "71553390100"
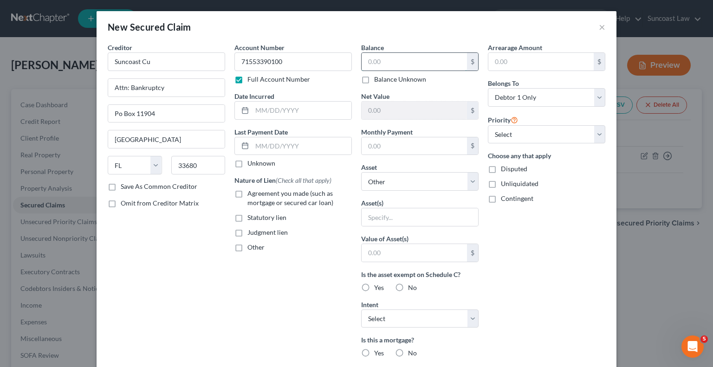
click at [408, 63] on input "text" at bounding box center [414, 62] width 105 height 18
type input "15,165"
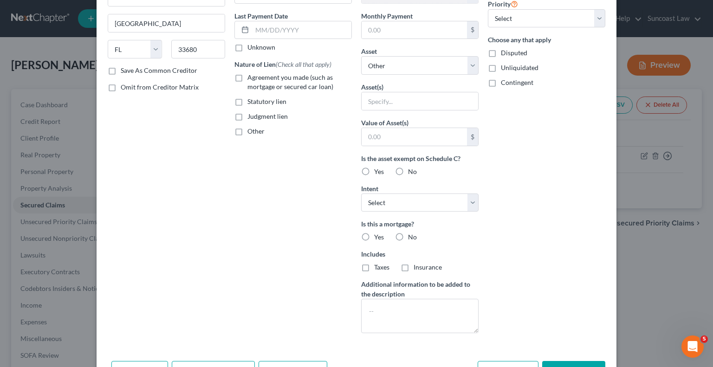
scroll to position [147, 0]
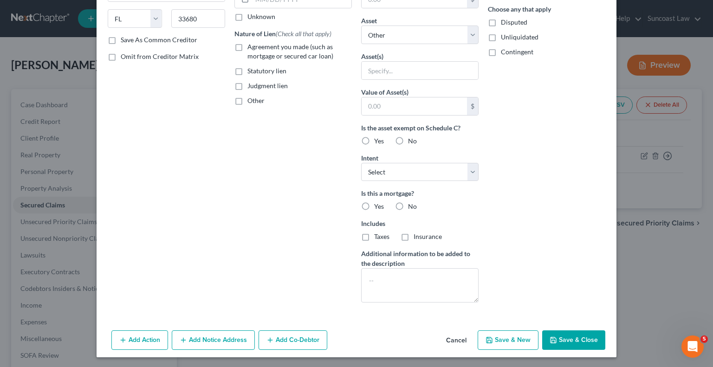
drag, startPoint x: 573, startPoint y: 334, endPoint x: 579, endPoint y: 321, distance: 13.9
click at [576, 333] on button "Save & Close" at bounding box center [574, 341] width 63 height 20
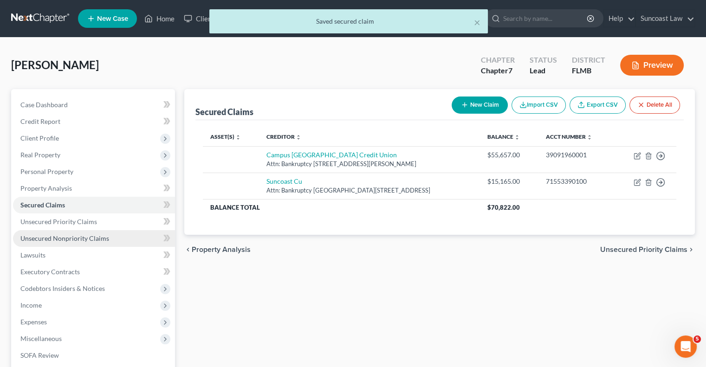
click at [113, 240] on link "Unsecured Nonpriority Claims" at bounding box center [94, 238] width 162 height 17
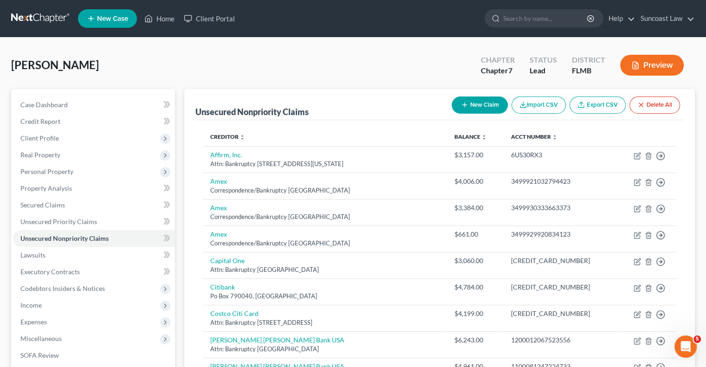
click at [483, 98] on button "New Claim" at bounding box center [480, 105] width 56 height 17
select select "0"
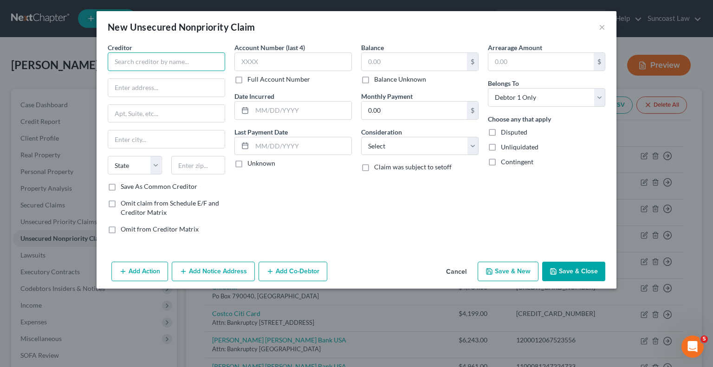
click at [156, 63] on input "text" at bounding box center [167, 61] width 118 height 19
paste input "Syncb"
type input "Syncb"
drag, startPoint x: 164, startPoint y: 84, endPoint x: 171, endPoint y: 95, distance: 12.9
click at [164, 84] on input "text" at bounding box center [166, 88] width 117 height 18
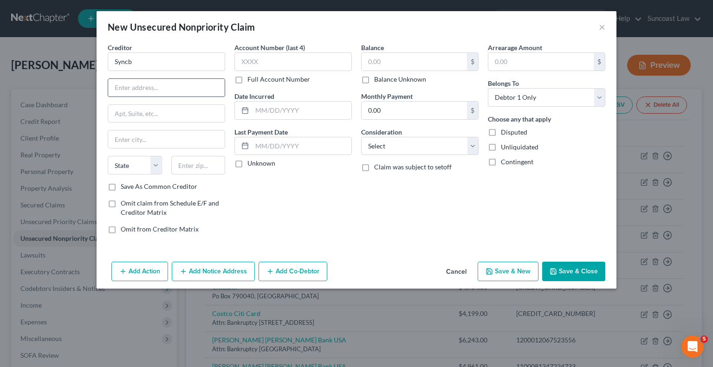
type input "Attn: Bankruptcy"
click at [248, 80] on label "Full Account Number" at bounding box center [279, 79] width 63 height 9
click at [251, 80] on input "Full Account Number" at bounding box center [254, 78] width 6 height 6
click at [149, 113] on input "text" at bounding box center [166, 114] width 117 height 18
paste input "Po Box 965060"
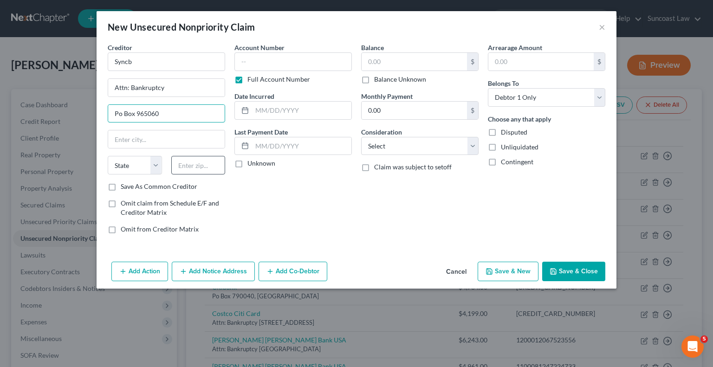
type input "Po Box 965060"
drag, startPoint x: 184, startPoint y: 160, endPoint x: 221, endPoint y: 144, distance: 40.6
click at [186, 161] on input "text" at bounding box center [198, 165] width 54 height 19
type input "32896"
type input "Orlando"
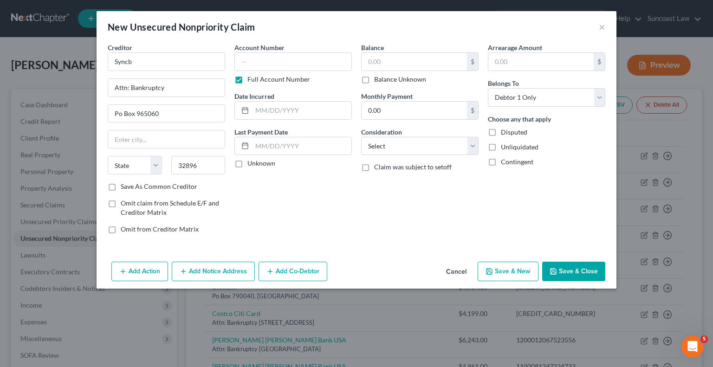
select select "9"
click at [313, 59] on input "text" at bounding box center [294, 61] width 118 height 19
paste input "1850010000830578"
type input "1850010000830578"
click at [384, 60] on input "text" at bounding box center [414, 62] width 105 height 18
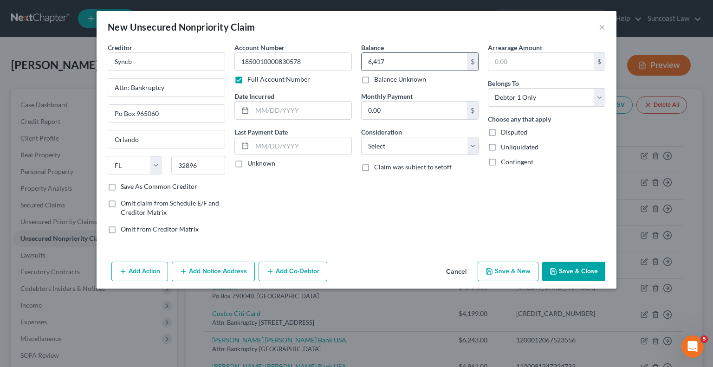
type input "6,417"
type input "1850010000830578"
drag, startPoint x: 403, startPoint y: 59, endPoint x: 396, endPoint y: 26, distance: 34.2
click at [403, 60] on input "text" at bounding box center [414, 62] width 105 height 18
click at [582, 276] on button "Save & Close" at bounding box center [574, 272] width 63 height 20
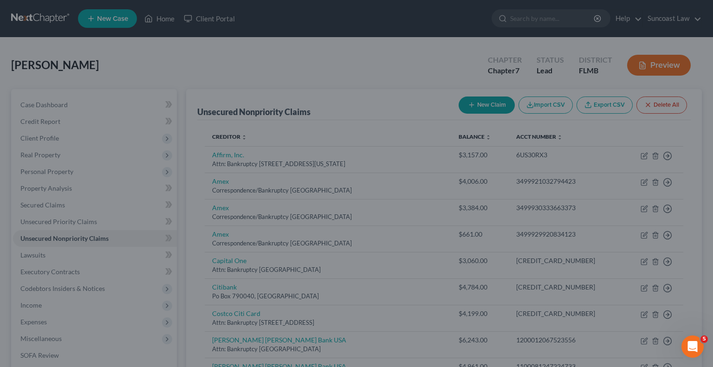
type input "9,417.00"
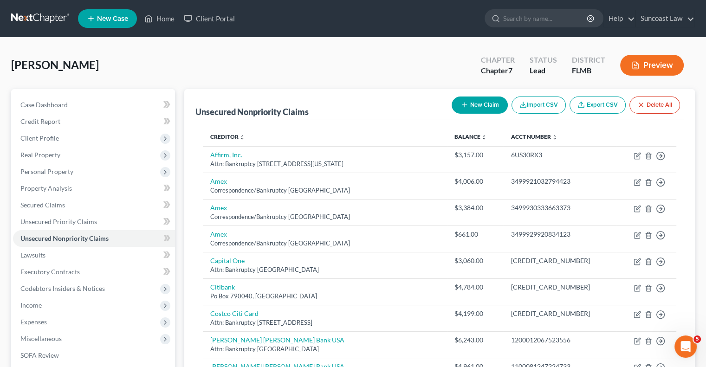
click at [492, 106] on button "New Claim" at bounding box center [480, 105] width 56 height 17
select select "0"
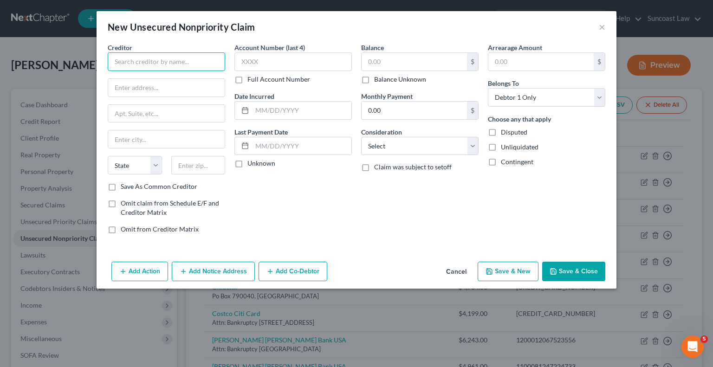
click at [199, 65] on input "text" at bounding box center [167, 61] width 118 height 19
paste input "Syncb/Venmo"
type input "Syncb/Venmo"
drag, startPoint x: 196, startPoint y: 85, endPoint x: 196, endPoint y: 96, distance: 11.2
click at [196, 85] on input "text" at bounding box center [166, 88] width 117 height 18
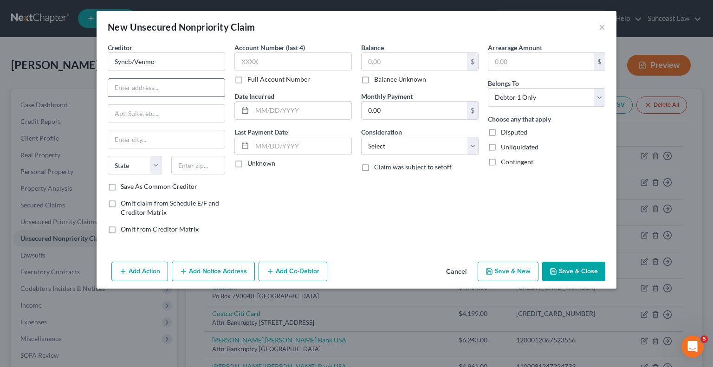
type input "Attn: Bankruptcy"
click at [248, 81] on label "Full Account Number" at bounding box center [279, 79] width 63 height 9
click at [251, 81] on input "Full Account Number" at bounding box center [254, 78] width 6 height 6
click at [165, 105] on div at bounding box center [167, 114] width 118 height 19
click at [169, 108] on input "text" at bounding box center [166, 114] width 117 height 18
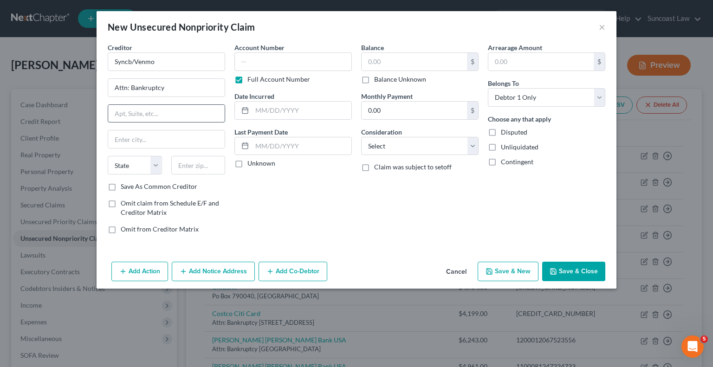
paste input "P.O. Box 965064"
type input "P.O. Box 965064"
click at [197, 163] on input "text" at bounding box center [198, 165] width 54 height 19
type input "32896"
type input "Orlando"
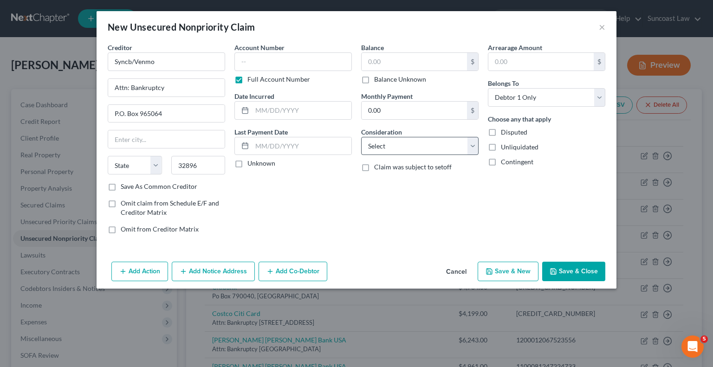
select select "9"
click at [316, 61] on input "text" at bounding box center [294, 61] width 118 height 19
paste input "[CREDIT_CARD_NUMBER]"
type input "[CREDIT_CARD_NUMBER]"
click at [388, 63] on input "text" at bounding box center [414, 62] width 105 height 18
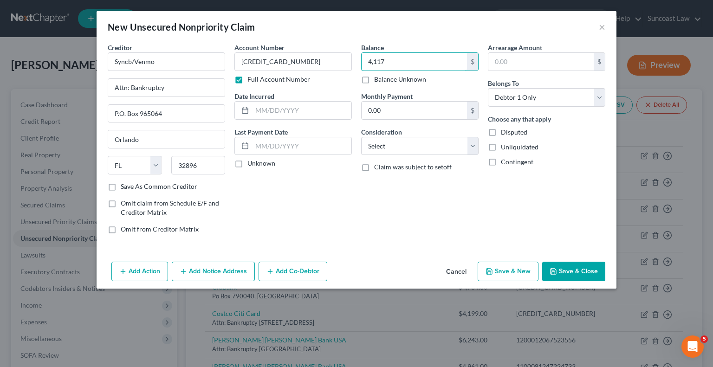
type input "4,117"
click at [577, 269] on button "Save & Close" at bounding box center [574, 272] width 63 height 20
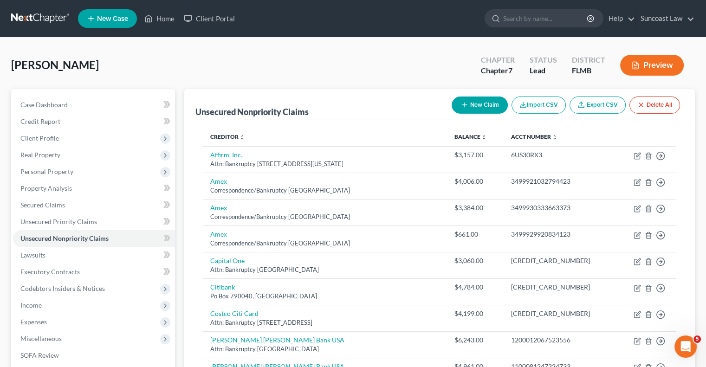
click at [483, 100] on button "New Claim" at bounding box center [480, 105] width 56 height 17
select select "0"
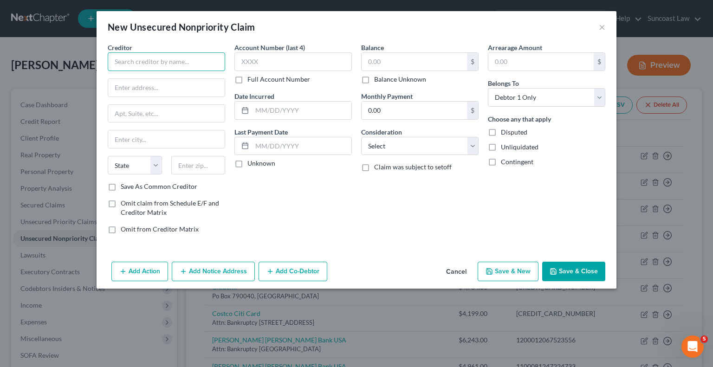
click at [216, 61] on input "text" at bounding box center [167, 61] width 118 height 19
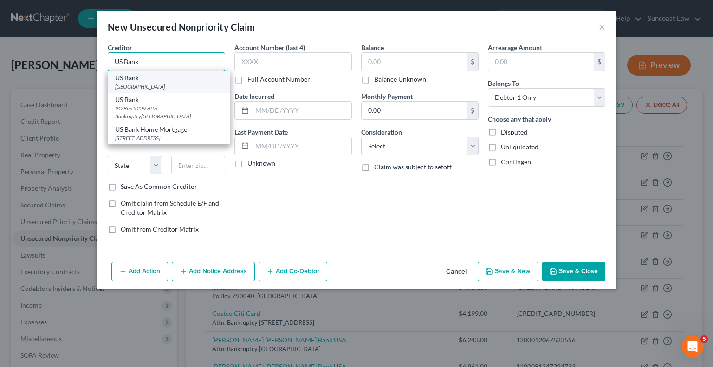
type input "US Bank"
click at [172, 88] on div "[GEOGRAPHIC_DATA]" at bounding box center [168, 87] width 107 height 8
type input "PO Box 790415"
type input "Saint Louis"
select select "26"
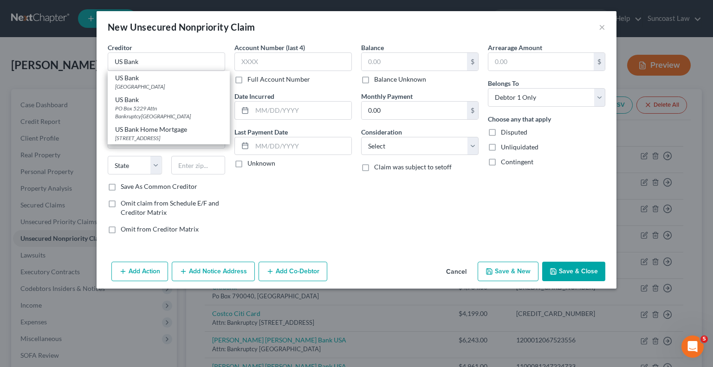
type input "63179"
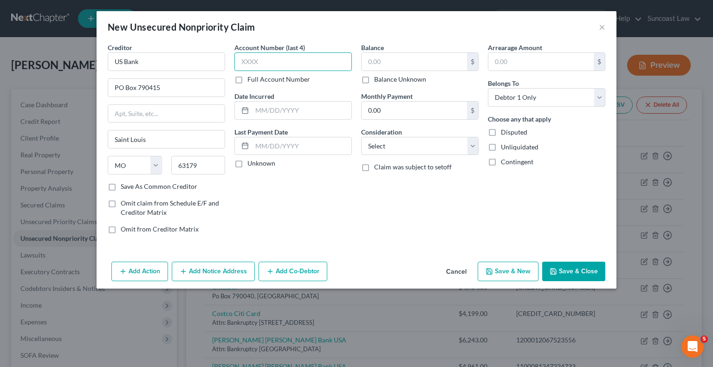
click at [275, 59] on input "text" at bounding box center [294, 61] width 118 height 19
paste input "4008"
drag, startPoint x: 258, startPoint y: 60, endPoint x: 240, endPoint y: 61, distance: 17.7
click at [240, 61] on input "4008" at bounding box center [294, 61] width 118 height 19
type input "3616"
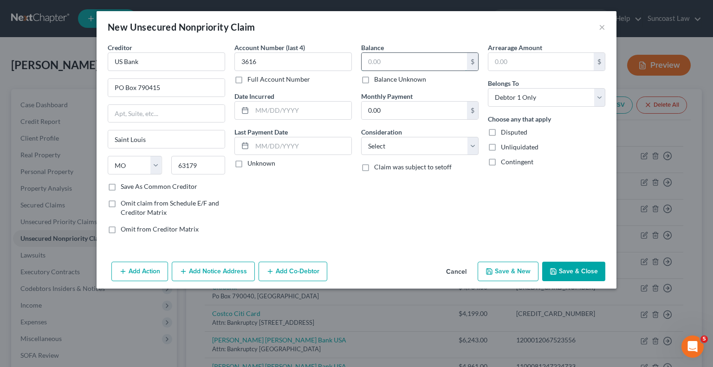
click at [425, 63] on input "text" at bounding box center [414, 62] width 105 height 18
type input "3,063"
click at [594, 267] on button "Save & Close" at bounding box center [574, 272] width 63 height 20
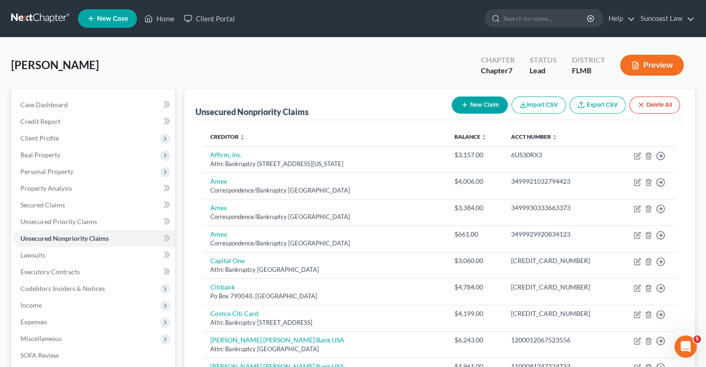
click at [476, 109] on button "New Claim" at bounding box center [480, 105] width 56 height 17
select select "0"
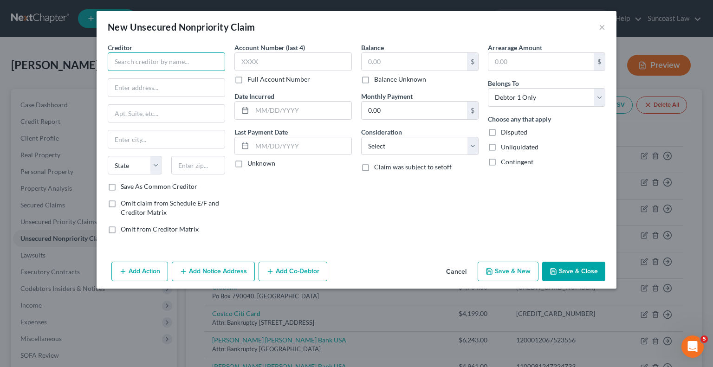
click at [204, 59] on input "text" at bounding box center [167, 61] width 118 height 19
type input "S"
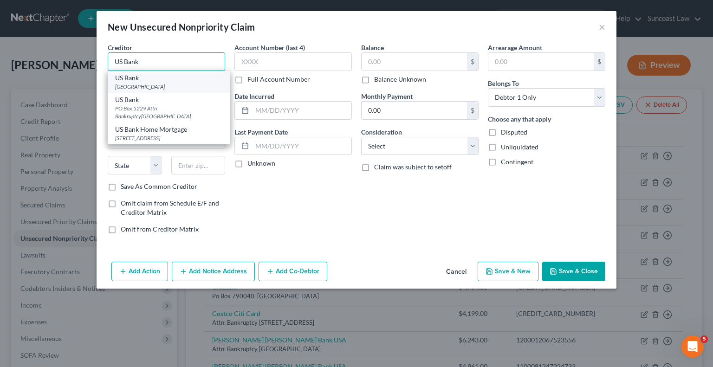
type input "US Bank"
click at [146, 86] on div "[GEOGRAPHIC_DATA]" at bounding box center [168, 87] width 107 height 8
type input "PO Box 790415"
type input "Saint Louis"
select select "26"
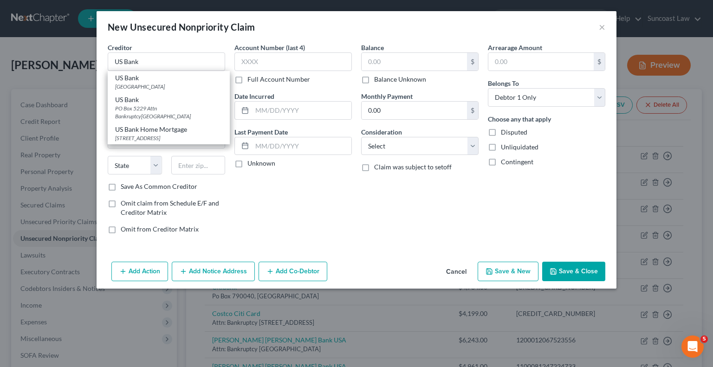
type input "63179"
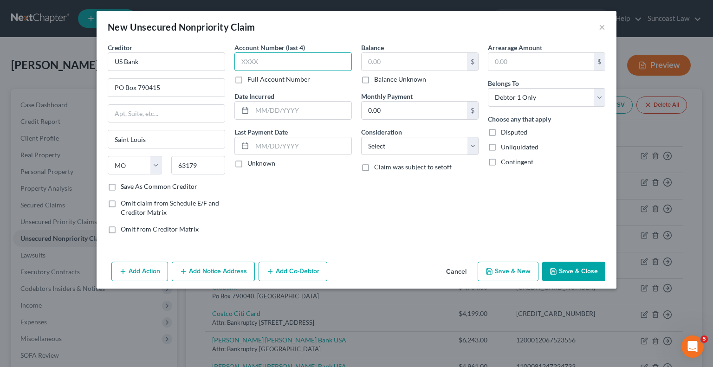
drag, startPoint x: 275, startPoint y: 65, endPoint x: 286, endPoint y: 53, distance: 16.4
click at [273, 65] on input "text" at bounding box center [294, 61] width 118 height 19
type input "8021"
drag, startPoint x: 409, startPoint y: 61, endPoint x: 418, endPoint y: 16, distance: 46.5
click at [409, 61] on input "text" at bounding box center [414, 62] width 105 height 18
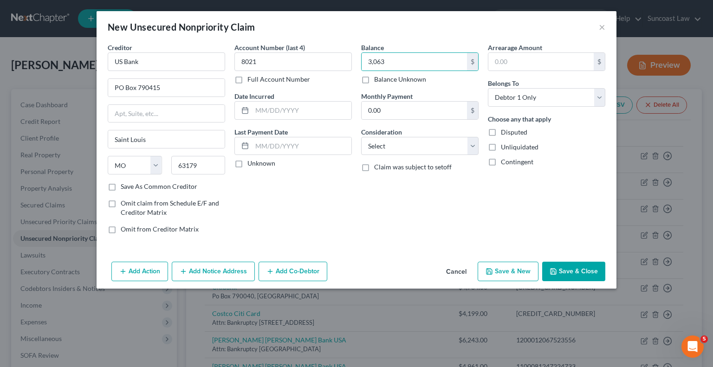
click at [596, 276] on button "Save & Close" at bounding box center [574, 272] width 63 height 20
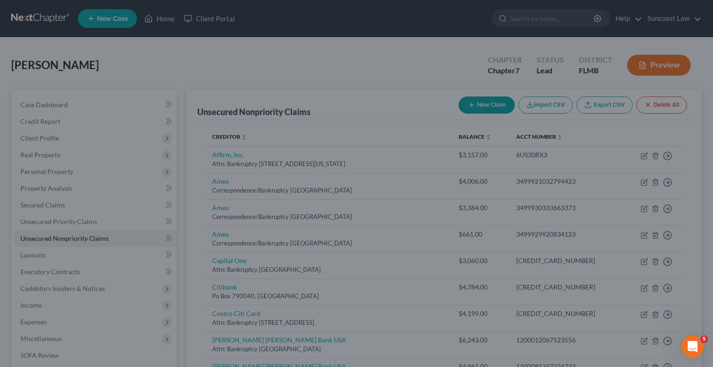
type input "3,063.00"
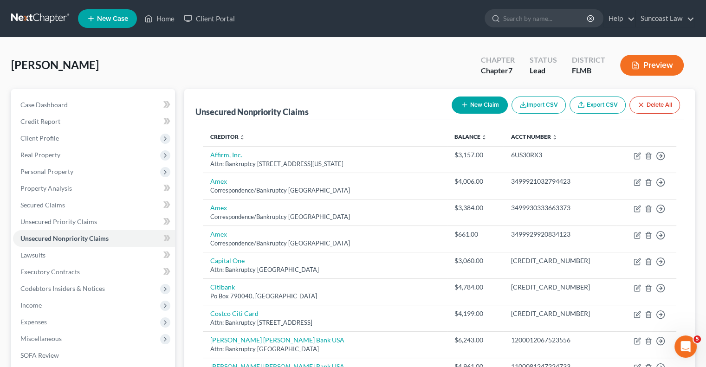
click at [480, 109] on button "New Claim" at bounding box center [480, 105] width 56 height 17
select select "0"
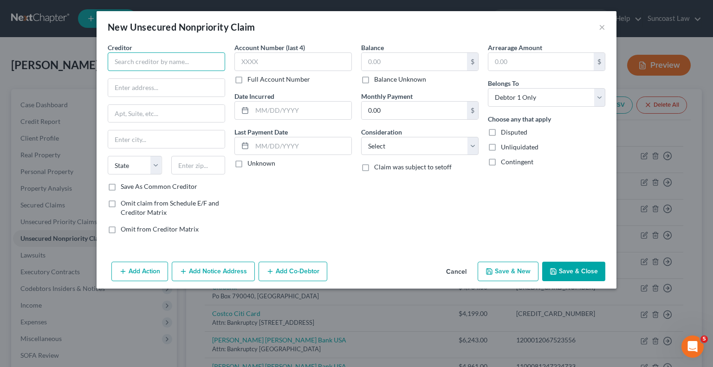
click at [177, 59] on input "text" at bounding box center [167, 61] width 118 height 19
paste input "USAA Federal Savings Bank"
type input "USAA Federal Savings Bank"
drag, startPoint x: 175, startPoint y: 87, endPoint x: 180, endPoint y: 96, distance: 10.4
click at [175, 86] on input "text" at bounding box center [166, 88] width 117 height 18
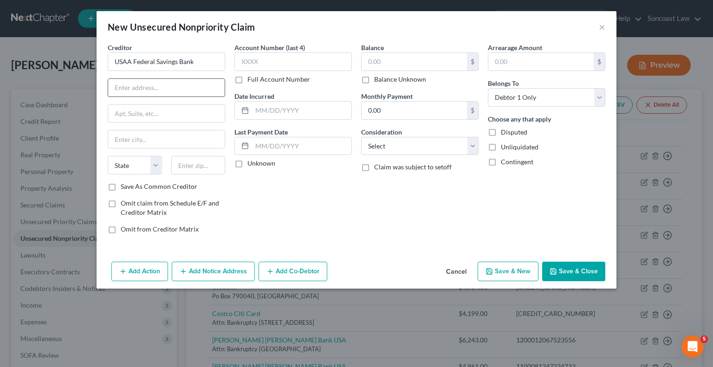
type input "Attn: Bankruptcy"
click at [175, 118] on input "text" at bounding box center [166, 114] width 117 height 18
paste input "[STREET_ADDRESS]"
type input "[STREET_ADDRESS]"
drag, startPoint x: 205, startPoint y: 170, endPoint x: 208, endPoint y: 150, distance: 19.7
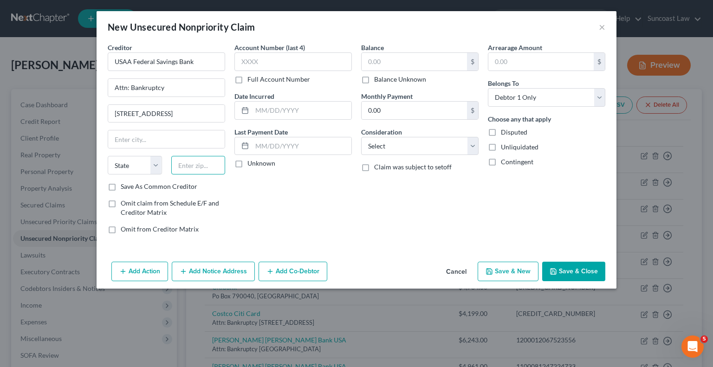
click at [205, 170] on input "text" at bounding box center [198, 165] width 54 height 19
type input "78288"
type input "San Antonio"
select select "45"
click at [248, 80] on label "Full Account Number" at bounding box center [279, 79] width 63 height 9
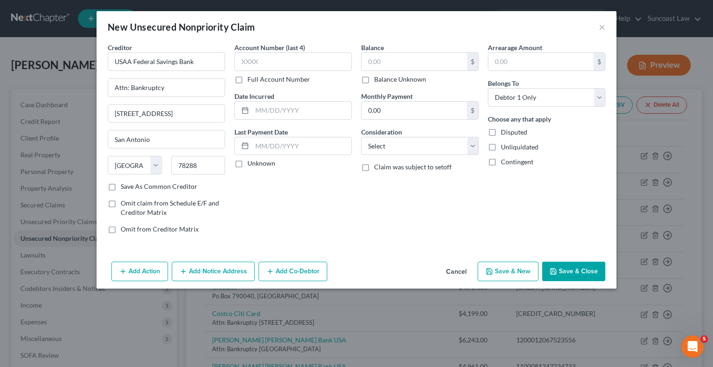
click at [251, 80] on input "Full Account Number" at bounding box center [254, 78] width 6 height 6
click at [290, 59] on input "text" at bounding box center [294, 61] width 118 height 19
paste input "[CREDIT_CARD_NUMBER]"
type input "[CREDIT_CARD_NUMBER]"
click at [416, 56] on input "text" at bounding box center [414, 62] width 105 height 18
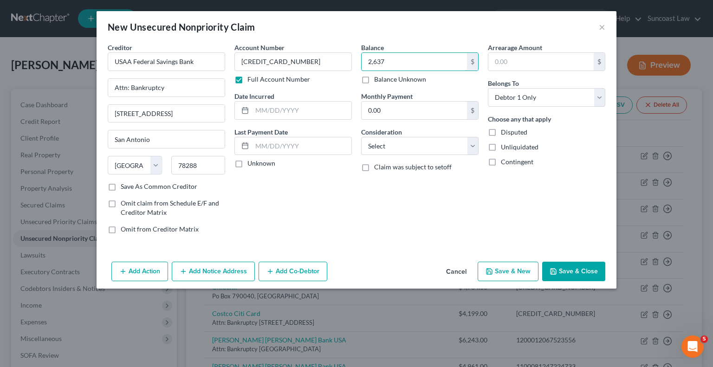
type input "2,637"
drag, startPoint x: 599, startPoint y: 262, endPoint x: 589, endPoint y: 263, distance: 10.3
click at [600, 262] on button "Save & Close" at bounding box center [574, 272] width 63 height 20
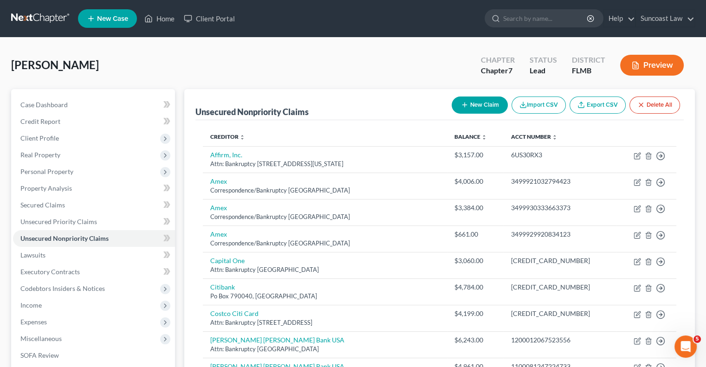
click at [476, 109] on button "New Claim" at bounding box center [480, 105] width 56 height 17
select select "0"
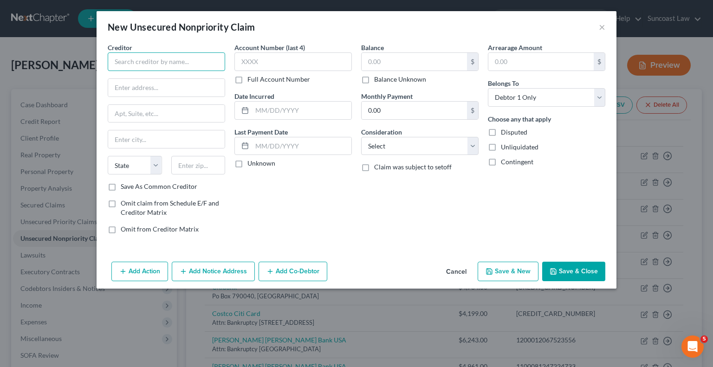
click at [188, 59] on input "text" at bounding box center [167, 61] width 118 height 19
paste input "WebBank/OneMain"
type input "WebBank/OneMain"
drag, startPoint x: 183, startPoint y: 81, endPoint x: 185, endPoint y: 92, distance: 10.8
click at [183, 81] on input "text" at bounding box center [166, 88] width 117 height 18
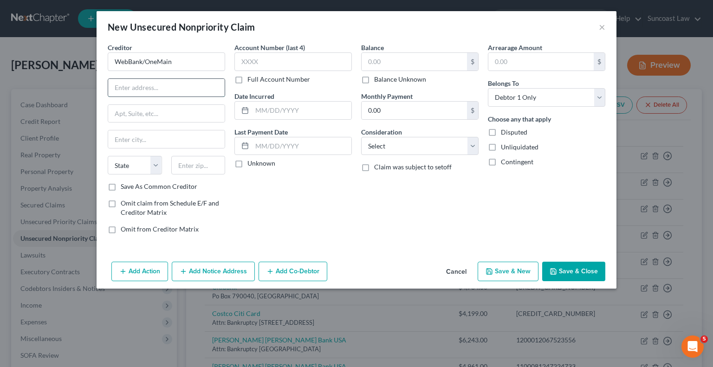
type input "Attn: Bankruptcy"
click at [248, 79] on label "Full Account Number" at bounding box center [279, 79] width 63 height 9
click at [251, 79] on input "Full Account Number" at bounding box center [254, 78] width 6 height 6
click at [141, 113] on input "text" at bounding box center [166, 114] width 117 height 18
paste input "[STREET_ADDRESS]"
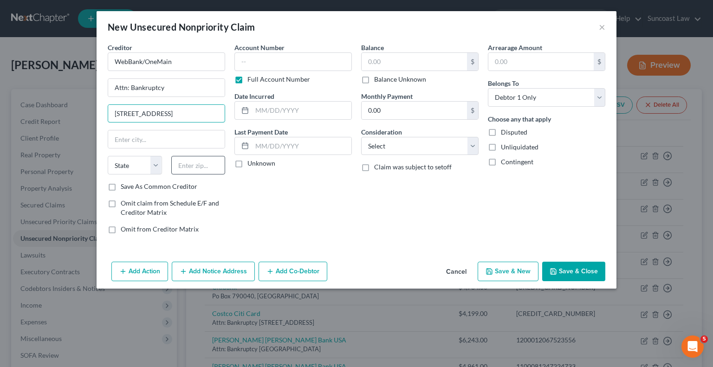
type input "[STREET_ADDRESS]"
drag, startPoint x: 194, startPoint y: 163, endPoint x: 199, endPoint y: 164, distance: 5.2
click at [194, 163] on input "text" at bounding box center [198, 165] width 54 height 19
type input "84111"
type input "[GEOGRAPHIC_DATA]"
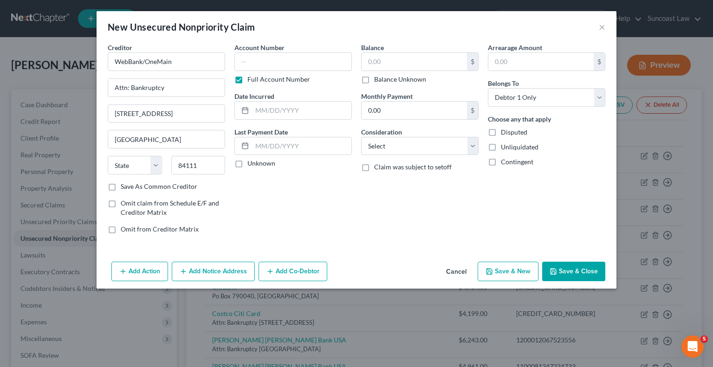
select select "46"
click at [299, 63] on input "text" at bounding box center [294, 61] width 118 height 19
paste input "[CREDIT_CARD_NUMBER]"
type input "[CREDIT_CARD_NUMBER]"
click at [405, 59] on input "text" at bounding box center [414, 62] width 105 height 18
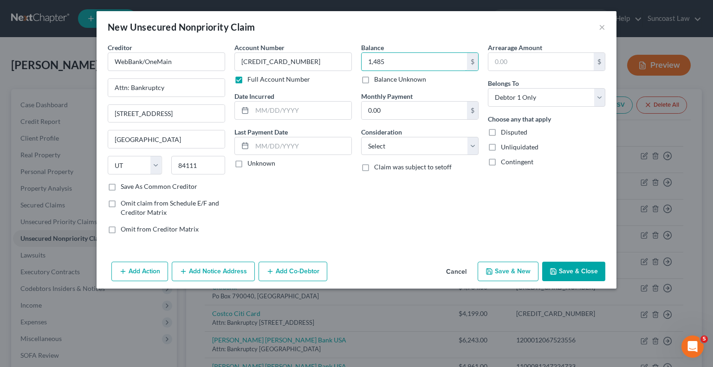
type input "1,485"
click at [572, 272] on button "Save & Close" at bounding box center [574, 272] width 63 height 20
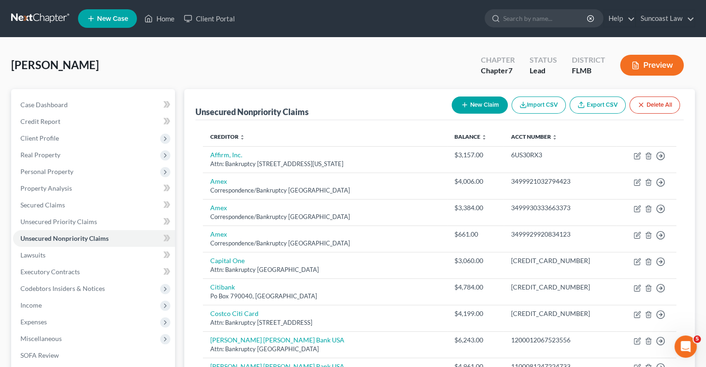
click at [458, 107] on button "New Claim" at bounding box center [480, 105] width 56 height 17
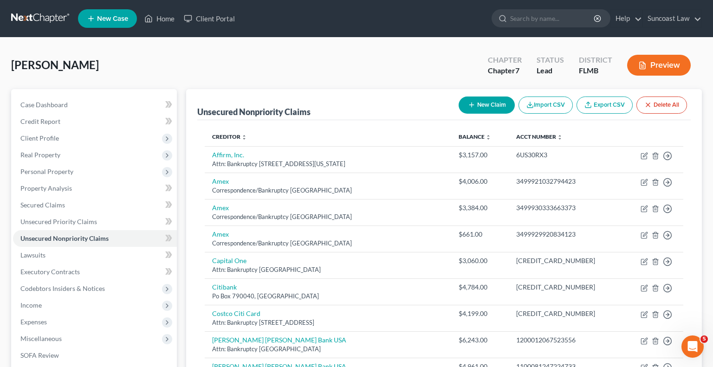
select select "0"
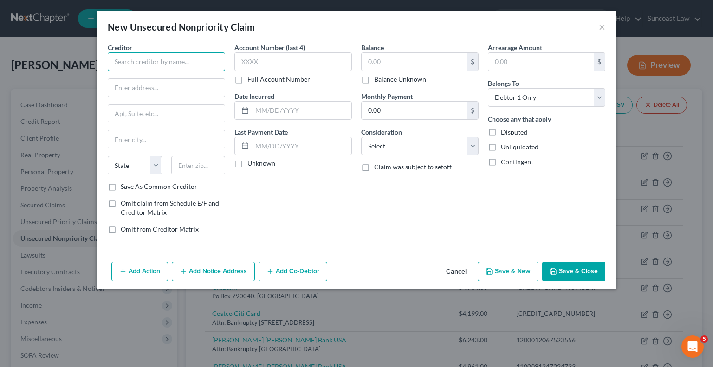
click at [179, 64] on input "text" at bounding box center [167, 61] width 118 height 19
paste input "World Omni Financial Corp."
type input "World Omni Financial Corp."
drag, startPoint x: 167, startPoint y: 83, endPoint x: 169, endPoint y: 94, distance: 11.4
click at [167, 83] on input "text" at bounding box center [166, 88] width 117 height 18
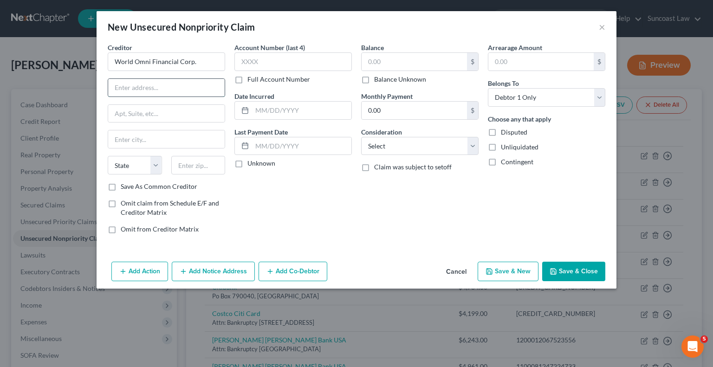
type input "Attn: Bankruptcy"
click at [248, 80] on label "Full Account Number" at bounding box center [279, 79] width 63 height 9
click at [251, 80] on input "Full Account Number" at bounding box center [254, 78] width 6 height 6
click at [174, 112] on input "text" at bounding box center [166, 114] width 117 height 18
paste input "[STREET_ADDRESS]"
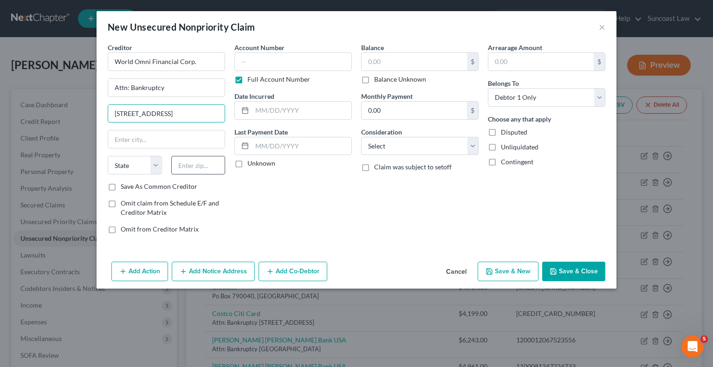
type input "[STREET_ADDRESS]"
click at [206, 170] on input "text" at bounding box center [198, 165] width 54 height 19
type input "36609"
type input "Mobile"
select select "0"
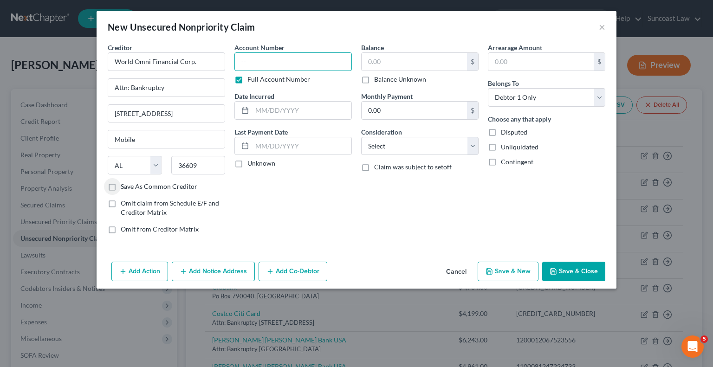
click at [297, 59] on input "text" at bounding box center [294, 61] width 118 height 19
paste input "110000004787529"
type input "110000004787529"
click at [395, 66] on input "text" at bounding box center [414, 62] width 105 height 18
type input "44,114"
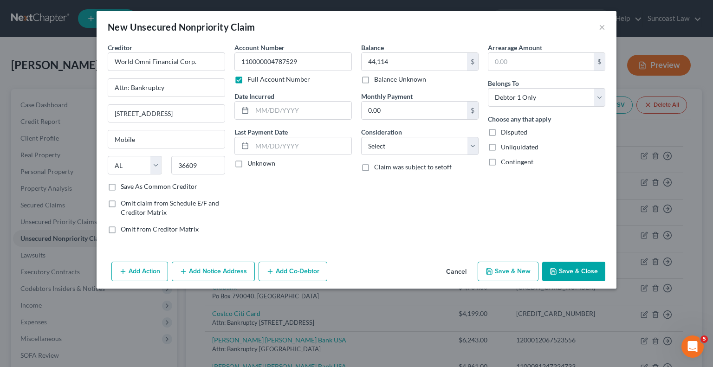
drag, startPoint x: 567, startPoint y: 265, endPoint x: 544, endPoint y: 238, distance: 35.6
click at [567, 265] on button "Save & Close" at bounding box center [574, 272] width 63 height 20
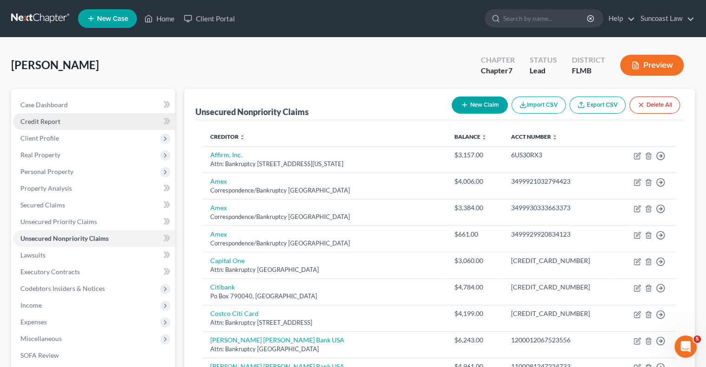
click at [81, 122] on link "Credit Report" at bounding box center [94, 121] width 162 height 17
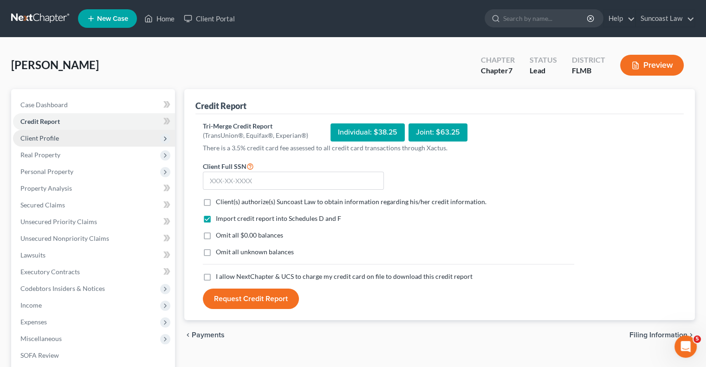
click at [41, 140] on span "Client Profile" at bounding box center [39, 138] width 39 height 8
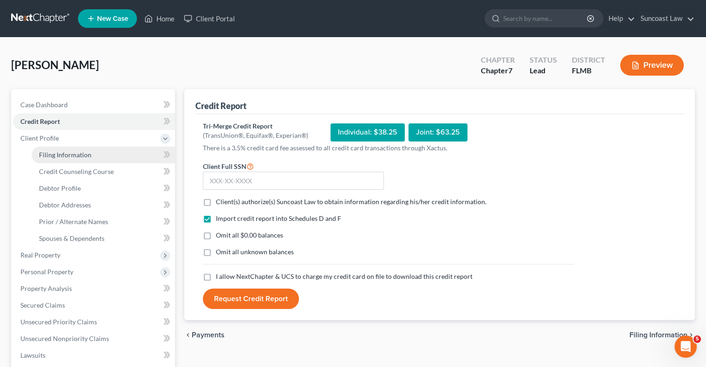
click at [93, 156] on link "Filing Information" at bounding box center [104, 155] width 144 height 17
select select "1"
select select "0"
select select "9"
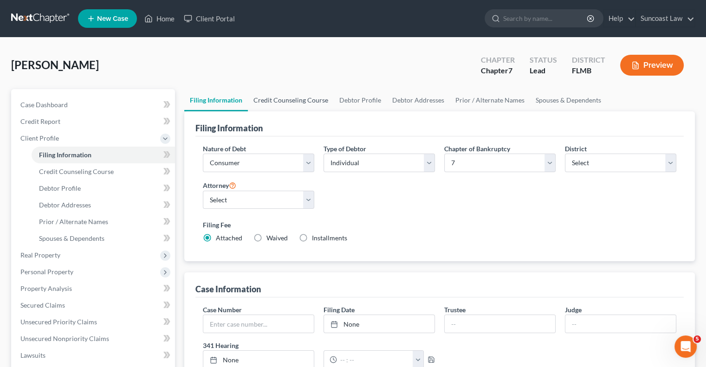
click at [293, 105] on link "Credit Counseling Course" at bounding box center [291, 100] width 86 height 22
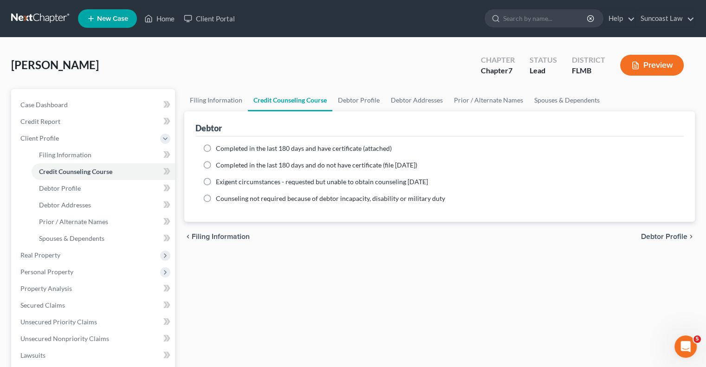
click at [216, 148] on label "Completed in the last 180 days and have certificate (attached)" at bounding box center [304, 148] width 176 height 9
click at [220, 148] on input "Completed in the last 180 days and have certificate (attached)" at bounding box center [223, 147] width 6 height 6
radio input "true"
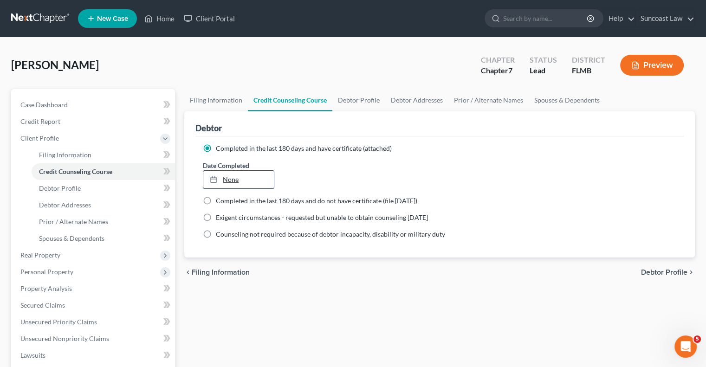
click at [229, 182] on link "None" at bounding box center [238, 180] width 70 height 18
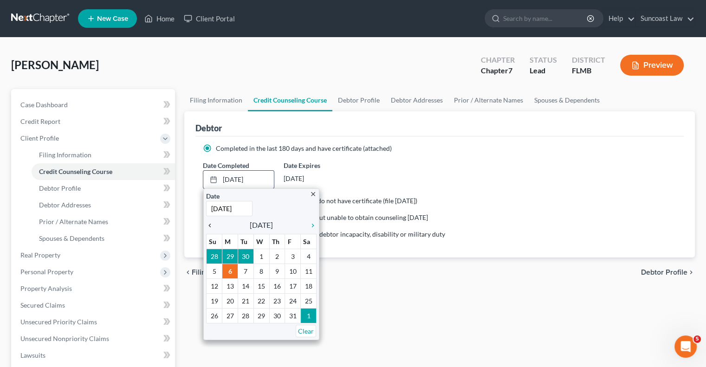
click at [209, 224] on icon "chevron_left" at bounding box center [212, 225] width 12 height 7
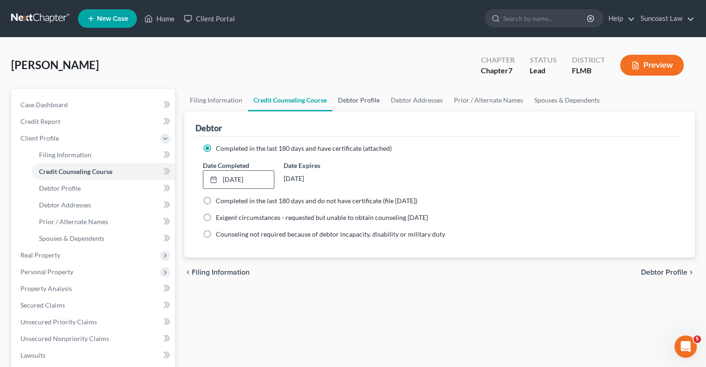
click at [364, 103] on link "Debtor Profile" at bounding box center [359, 100] width 53 height 22
select select "0"
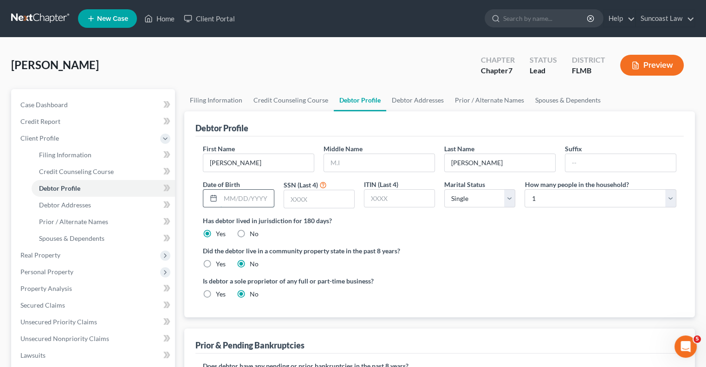
click at [244, 199] on input "text" at bounding box center [247, 199] width 53 height 18
type input "[DATE]"
type input "0553"
click at [414, 98] on link "Debtor Addresses" at bounding box center [417, 100] width 63 height 22
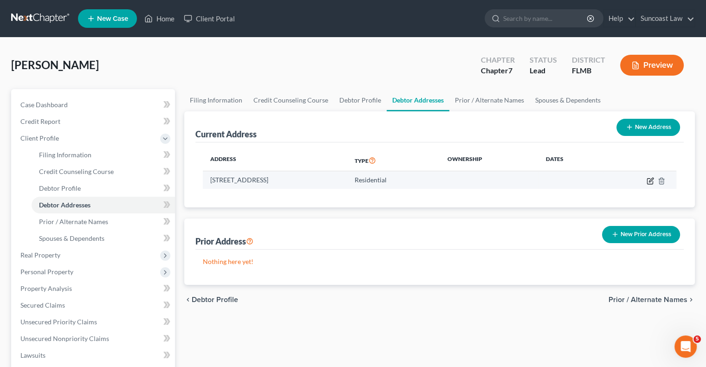
click at [652, 183] on icon "button" at bounding box center [650, 181] width 6 height 6
select select "9"
select select "0"
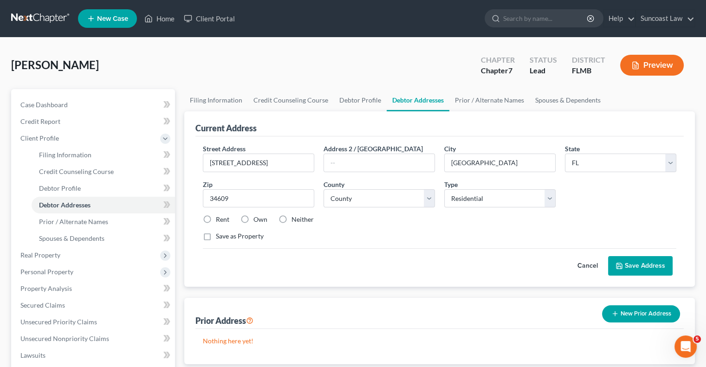
drag, startPoint x: 206, startPoint y: 219, endPoint x: 266, endPoint y: 223, distance: 60.1
click at [216, 219] on label "Rent" at bounding box center [222, 219] width 13 height 9
click at [220, 219] on input "Rent" at bounding box center [223, 218] width 6 height 6
radio input "true"
drag, startPoint x: 362, startPoint y: 199, endPoint x: 370, endPoint y: 202, distance: 7.8
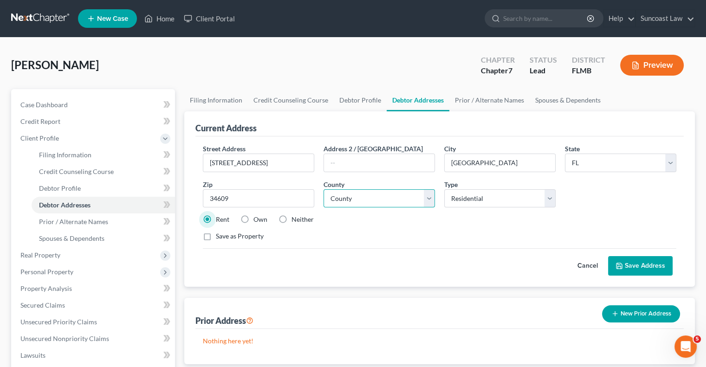
click at [362, 199] on select "County [GEOGRAPHIC_DATA] [GEOGRAPHIC_DATA] [GEOGRAPHIC_DATA] [GEOGRAPHIC_DATA] …" at bounding box center [379, 199] width 111 height 19
select select "25"
click at [324, 190] on select "County [GEOGRAPHIC_DATA] [GEOGRAPHIC_DATA] [GEOGRAPHIC_DATA] [GEOGRAPHIC_DATA] …" at bounding box center [379, 199] width 111 height 19
click at [634, 268] on button "Save Address" at bounding box center [640, 266] width 65 height 20
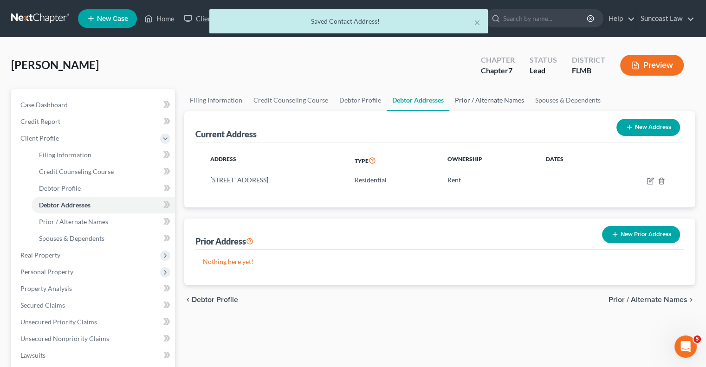
click at [491, 101] on link "Prior / Alternate Names" at bounding box center [490, 100] width 80 height 22
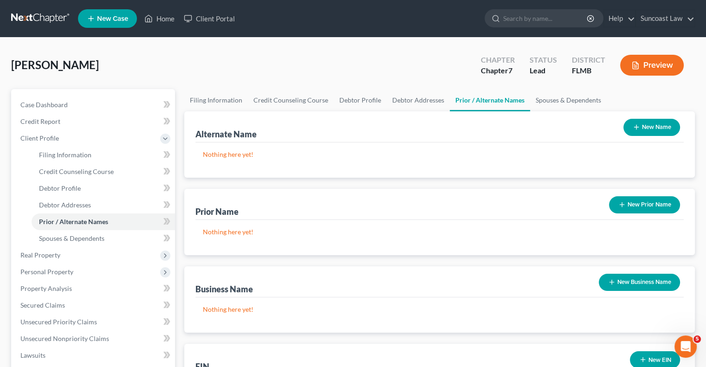
drag, startPoint x: 653, startPoint y: 124, endPoint x: 631, endPoint y: 143, distance: 28.7
click at [653, 124] on button "New Name" at bounding box center [652, 127] width 57 height 17
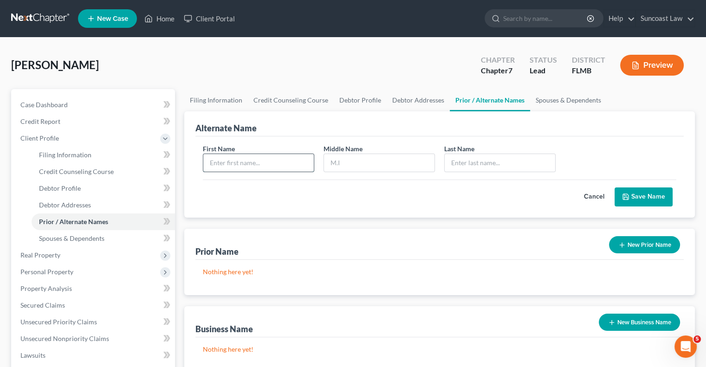
click at [279, 163] on input "text" at bounding box center [258, 163] width 111 height 18
type input "[PERSON_NAME]"
click at [647, 192] on button "Save Name" at bounding box center [644, 198] width 58 height 20
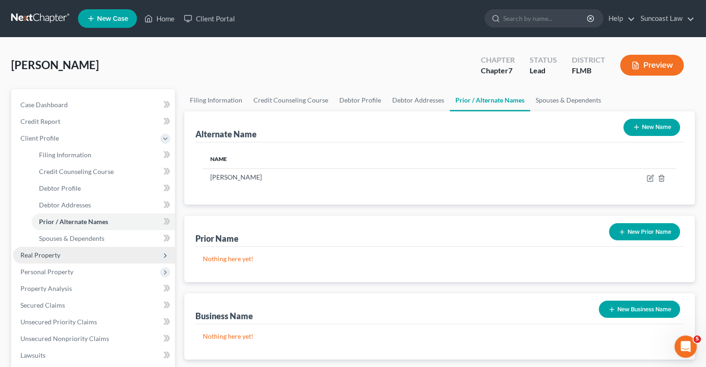
click at [74, 254] on span "Real Property" at bounding box center [94, 255] width 162 height 17
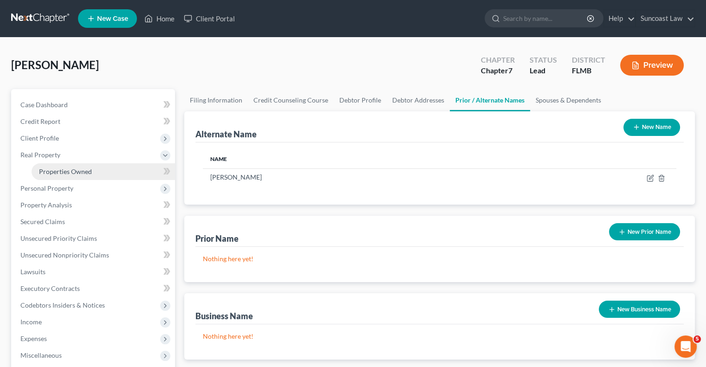
click at [96, 177] on link "Properties Owned" at bounding box center [104, 171] width 144 height 17
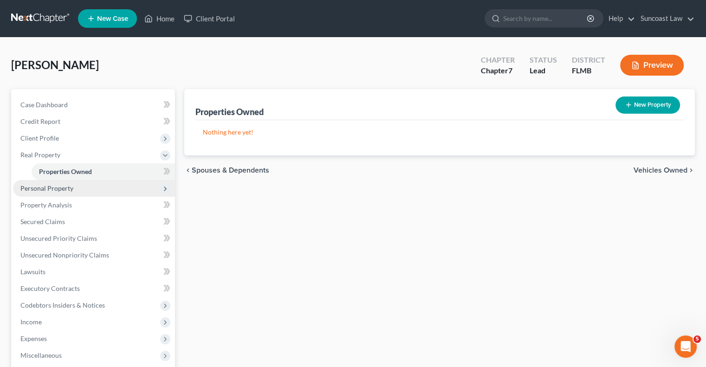
click at [84, 190] on span "Personal Property" at bounding box center [94, 188] width 162 height 17
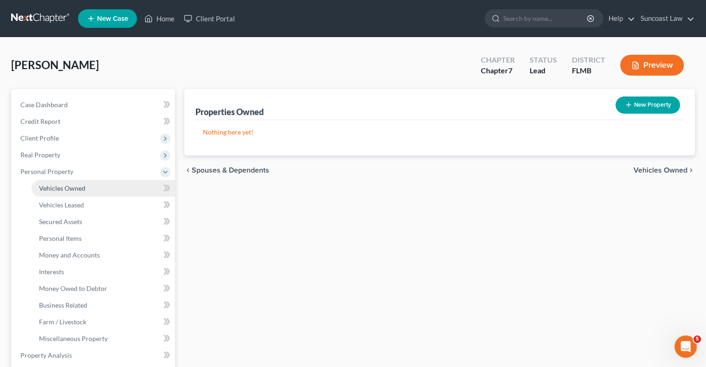
click at [81, 187] on span "Vehicles Owned" at bounding box center [62, 188] width 46 height 8
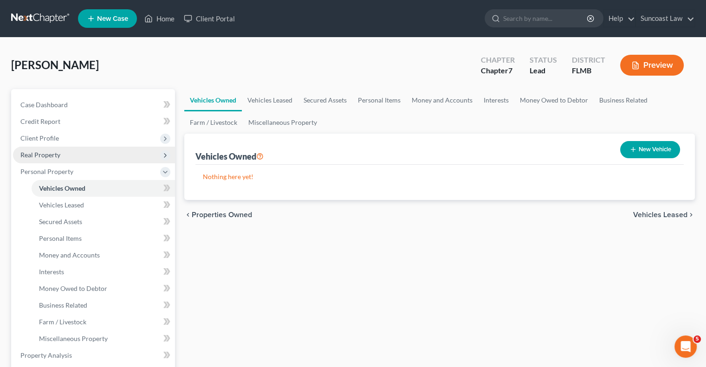
click at [57, 155] on span "Real Property" at bounding box center [40, 155] width 40 height 8
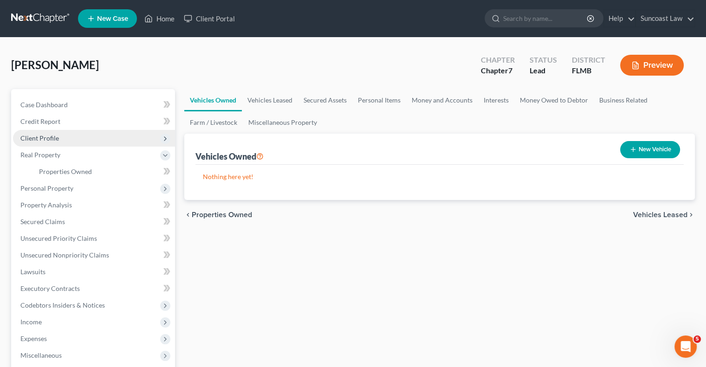
click at [34, 136] on span "Client Profile" at bounding box center [39, 138] width 39 height 8
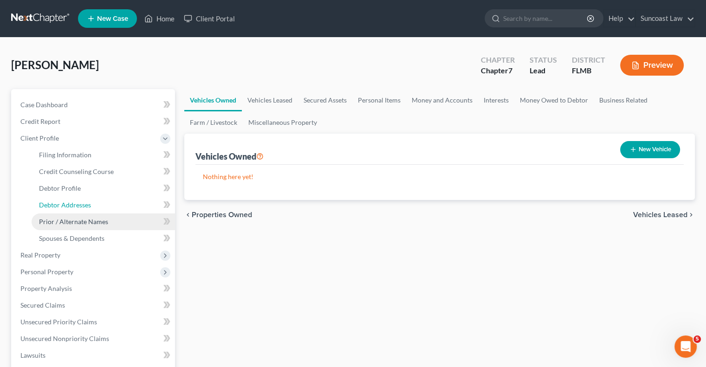
drag, startPoint x: 84, startPoint y: 208, endPoint x: 156, endPoint y: 213, distance: 72.6
click at [85, 208] on span "Debtor Addresses" at bounding box center [65, 205] width 52 height 8
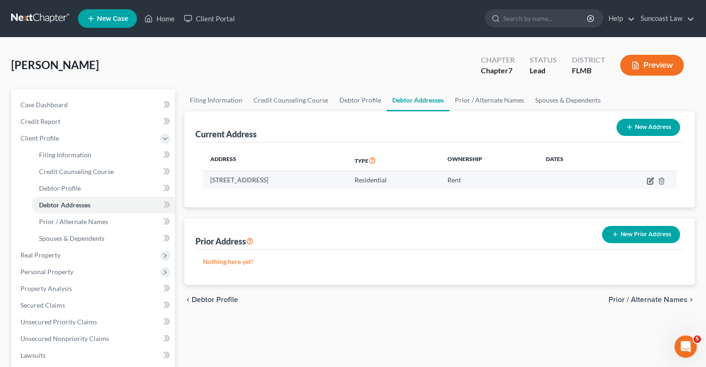
click at [652, 183] on icon "button" at bounding box center [650, 181] width 6 height 6
select select "9"
select select "25"
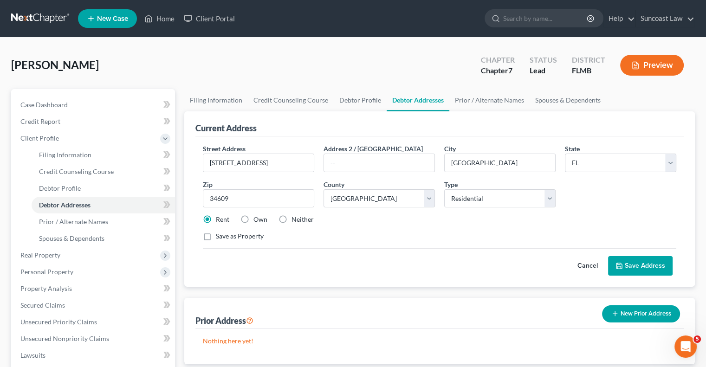
click at [254, 217] on label "Own" at bounding box center [261, 219] width 14 height 9
click at [257, 217] on input "Own" at bounding box center [260, 218] width 6 height 6
click at [652, 264] on button "Save Address" at bounding box center [640, 266] width 65 height 20
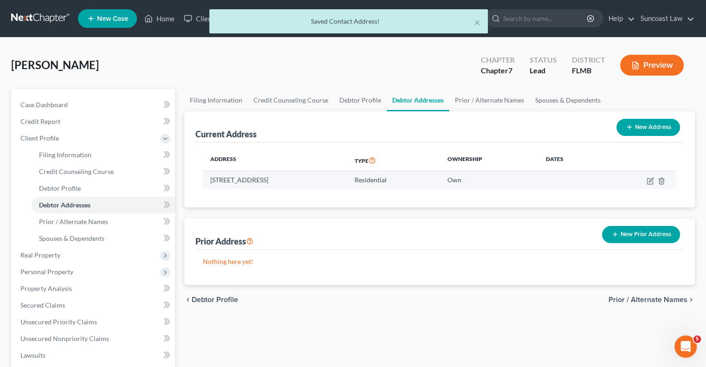
drag, startPoint x: 269, startPoint y: 178, endPoint x: 255, endPoint y: 181, distance: 13.8
click at [184, 178] on div "Current Address New Address Address Type Ownership Dates [STREET_ADDRESS] Resid…" at bounding box center [439, 159] width 511 height 96
drag, startPoint x: 255, startPoint y: 178, endPoint x: 266, endPoint y: 183, distance: 11.4
click at [256, 179] on td "[STREET_ADDRESS]" at bounding box center [275, 180] width 144 height 18
click at [271, 182] on td "[STREET_ADDRESS]" at bounding box center [275, 180] width 144 height 18
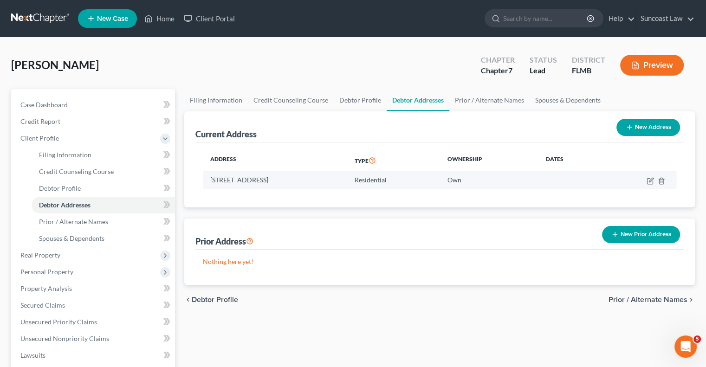
drag, startPoint x: 271, startPoint y: 179, endPoint x: 207, endPoint y: 182, distance: 64.2
click at [207, 182] on td "[STREET_ADDRESS]" at bounding box center [275, 180] width 144 height 18
copy td "[STREET_ADDRESS],"
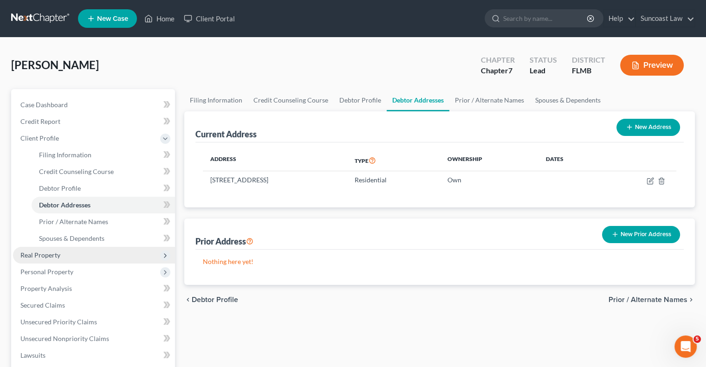
drag, startPoint x: 68, startPoint y: 254, endPoint x: 94, endPoint y: 260, distance: 26.1
click at [68, 254] on span "Real Property" at bounding box center [94, 255] width 162 height 17
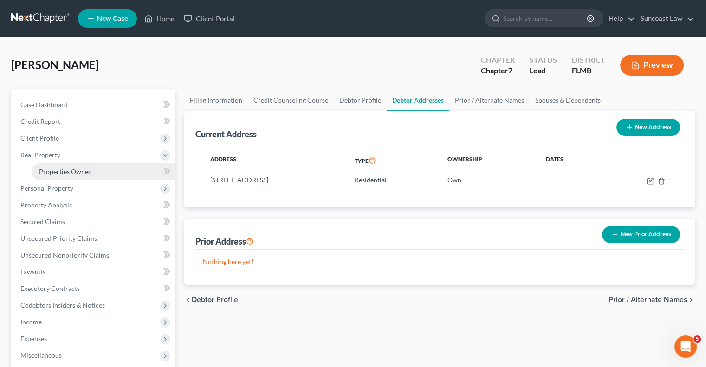
click at [83, 172] on span "Properties Owned" at bounding box center [65, 172] width 53 height 8
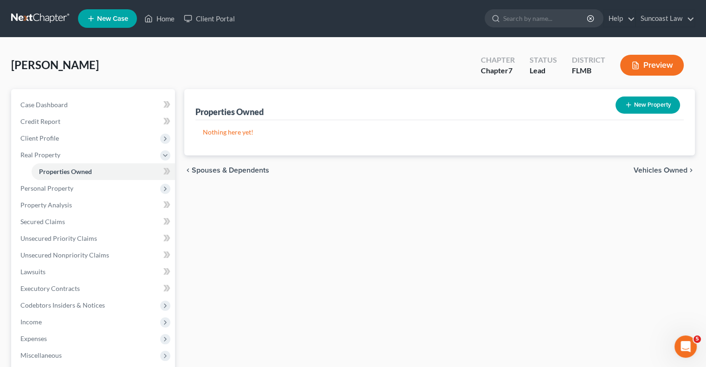
click at [654, 105] on button "New Property" at bounding box center [648, 105] width 65 height 17
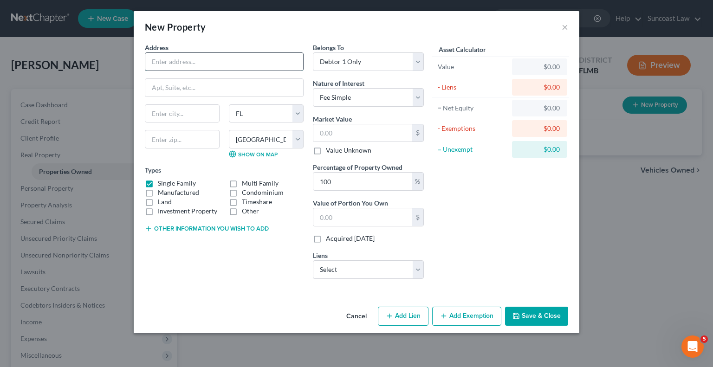
click at [226, 61] on input "text" at bounding box center [224, 62] width 158 height 18
paste input "[STREET_ADDRESS],"
click at [177, 135] on input "text" at bounding box center [182, 139] width 75 height 19
click at [373, 63] on select "Select Debtor 1 Only Debtor 2 Only Debtor 1 And Debtor 2 Only At Least One Of T…" at bounding box center [368, 61] width 111 height 19
click at [313, 52] on select "Select Debtor 1 Only Debtor 2 Only Debtor 1 And Debtor 2 Only At Least One Of T…" at bounding box center [368, 61] width 111 height 19
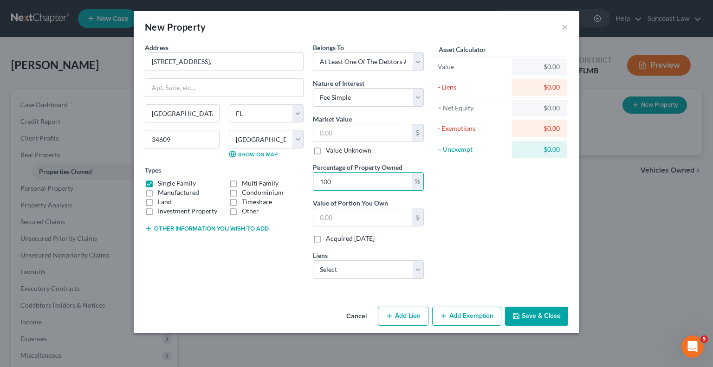
drag, startPoint x: 346, startPoint y: 182, endPoint x: 302, endPoint y: 182, distance: 43.7
click at [302, 182] on div "Address * 5456 [GEOGRAPHIC_DATA], [GEOGRAPHIC_DATA] [US_STATE][GEOGRAPHIC_DATA]…" at bounding box center [284, 165] width 288 height 244
click at [525, 314] on button "Save & Close" at bounding box center [536, 317] width 63 height 20
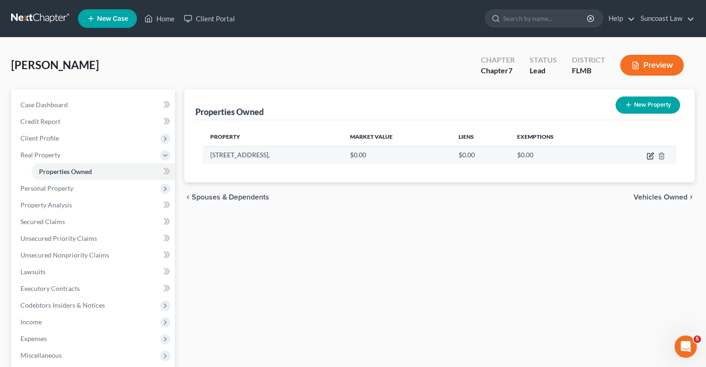
click at [650, 156] on icon "button" at bounding box center [650, 155] width 7 height 7
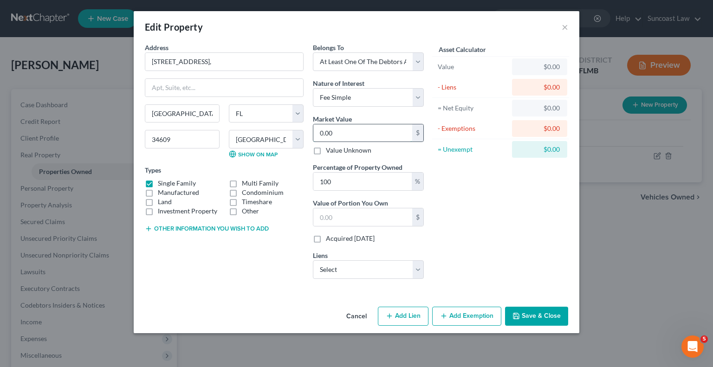
click at [364, 131] on input "0.00" at bounding box center [363, 133] width 99 height 18
click at [550, 318] on button "Save & Close" at bounding box center [536, 317] width 63 height 20
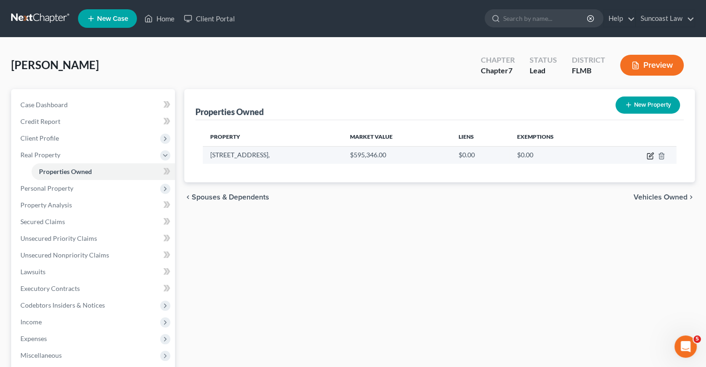
click at [649, 152] on icon "button" at bounding box center [650, 155] width 7 height 7
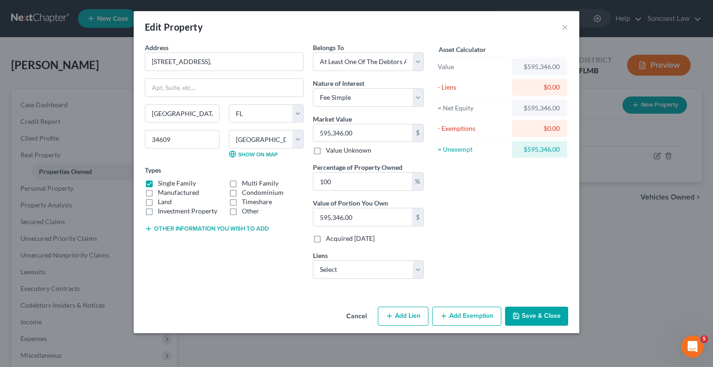
click at [468, 317] on button "Add Exemption" at bounding box center [466, 317] width 69 height 20
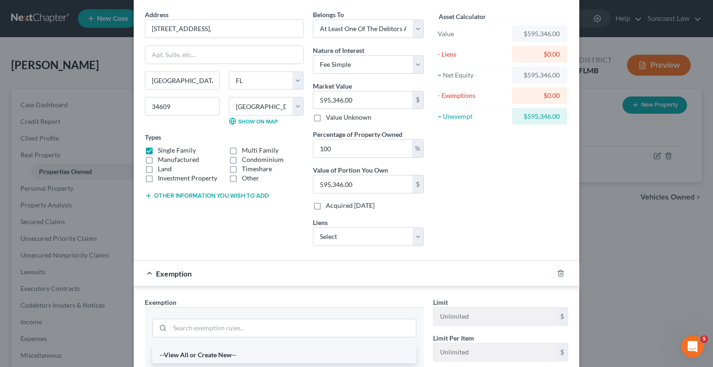
scroll to position [93, 0]
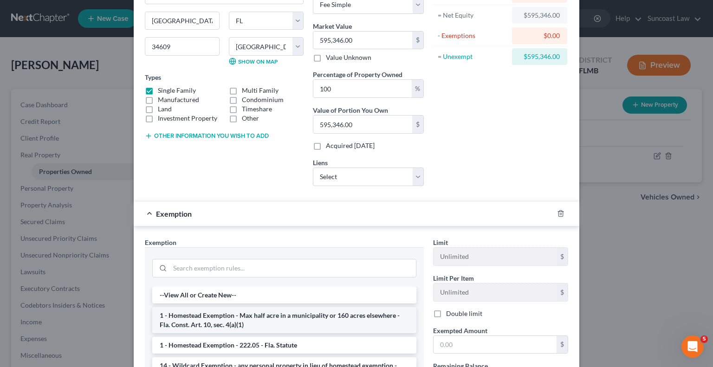
click at [302, 315] on li "1 - Homestead Exemption - Max half acre in a municipality or 160 acres elsewher…" at bounding box center [284, 320] width 264 height 26
click at [302, 315] on div "Exemption Set must be selected for CA. Exemption * --View All or Create New-- 1…" at bounding box center [284, 340] width 288 height 205
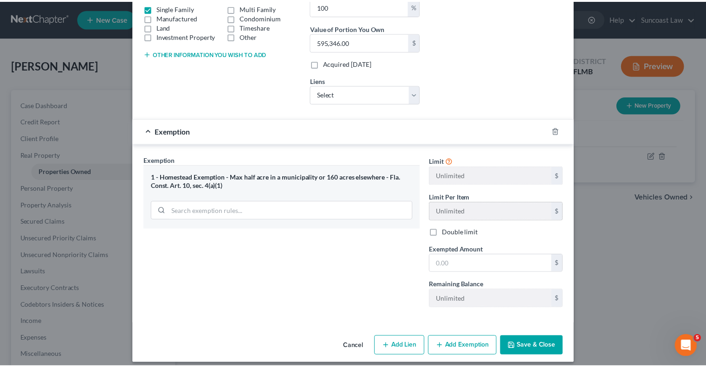
scroll to position [181, 0]
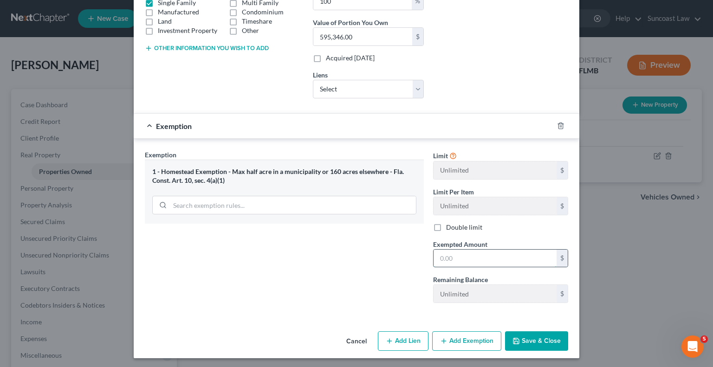
click at [481, 256] on input "text" at bounding box center [495, 259] width 123 height 18
click at [536, 345] on button "Save & Close" at bounding box center [536, 342] width 63 height 20
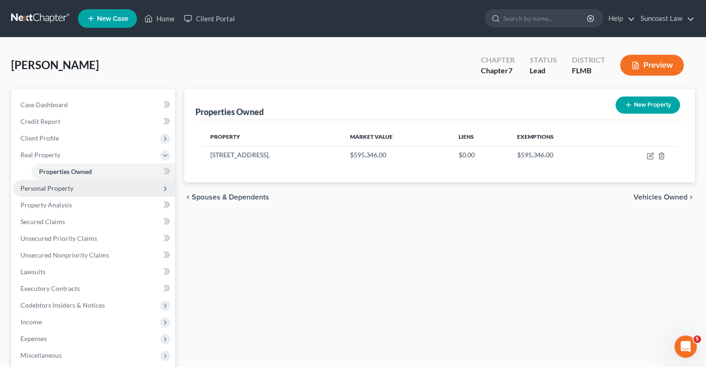
drag, startPoint x: 72, startPoint y: 190, endPoint x: 78, endPoint y: 192, distance: 6.7
click at [71, 190] on span "Personal Property" at bounding box center [46, 188] width 53 height 8
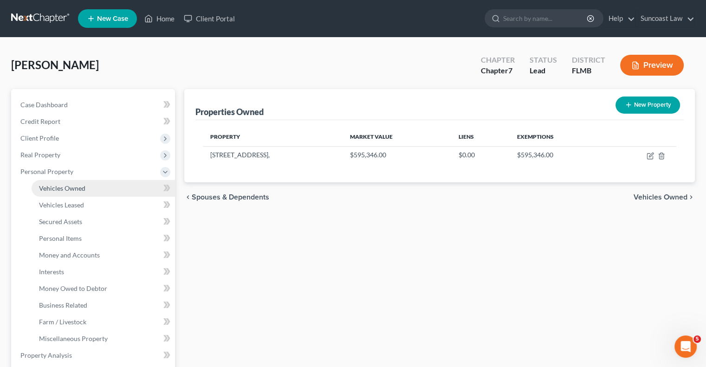
click at [85, 189] on link "Vehicles Owned" at bounding box center [104, 188] width 144 height 17
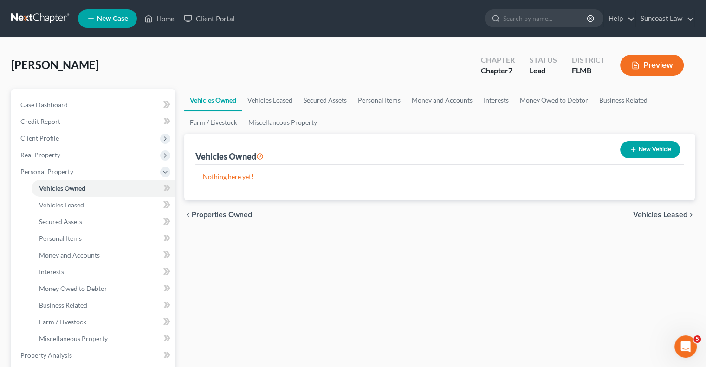
click at [639, 150] on button "New Vehicle" at bounding box center [651, 149] width 60 height 17
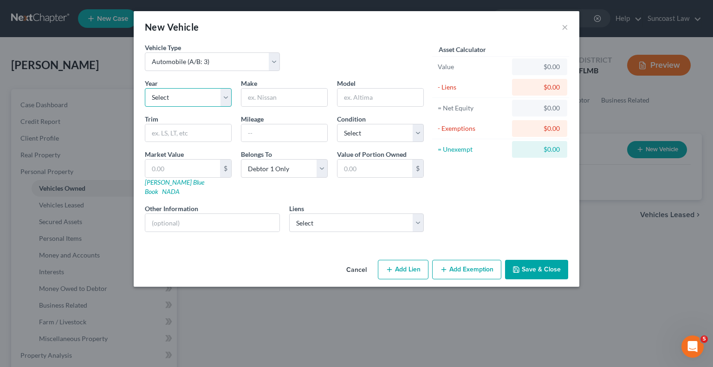
click at [197, 94] on select "Select 2026 2025 2024 2023 2022 2021 2020 2019 2018 2017 2016 2015 2014 2013 20…" at bounding box center [188, 97] width 87 height 19
click at [145, 88] on select "Select 2026 2025 2024 2023 2022 2021 2020 2019 2018 2017 2016 2015 2014 2013 20…" at bounding box center [188, 97] width 87 height 19
click at [294, 94] on input "text" at bounding box center [285, 98] width 86 height 18
click at [359, 131] on select "Select Excellent Very Good Good Fair Poor" at bounding box center [380, 133] width 87 height 19
click at [337, 124] on select "Select Excellent Very Good Good Fair Poor" at bounding box center [380, 133] width 87 height 19
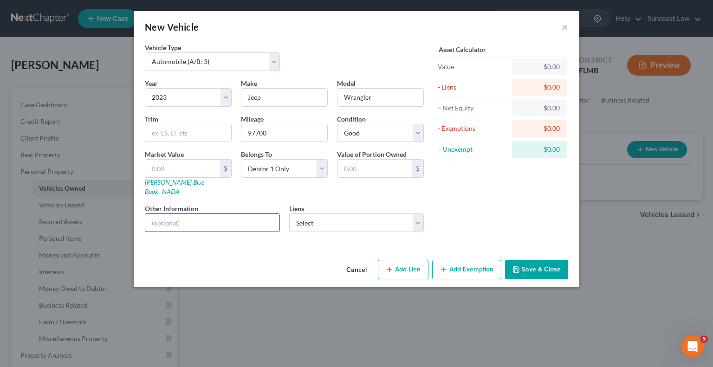
drag, startPoint x: 214, startPoint y: 213, endPoint x: 202, endPoint y: 216, distance: 12.3
click at [214, 214] on input "text" at bounding box center [212, 223] width 134 height 18
click at [541, 260] on button "Save & Close" at bounding box center [536, 270] width 63 height 20
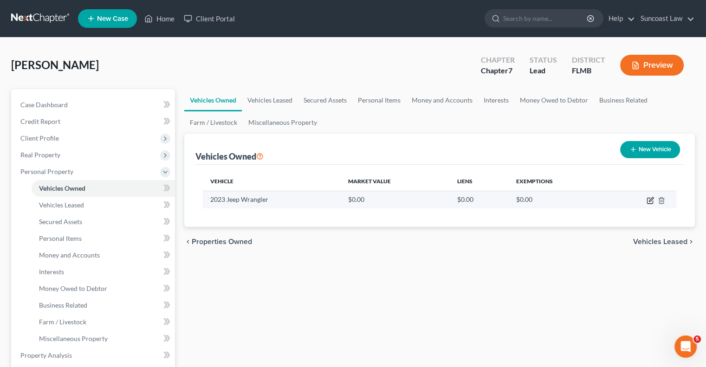
click at [649, 201] on icon "button" at bounding box center [651, 199] width 4 height 4
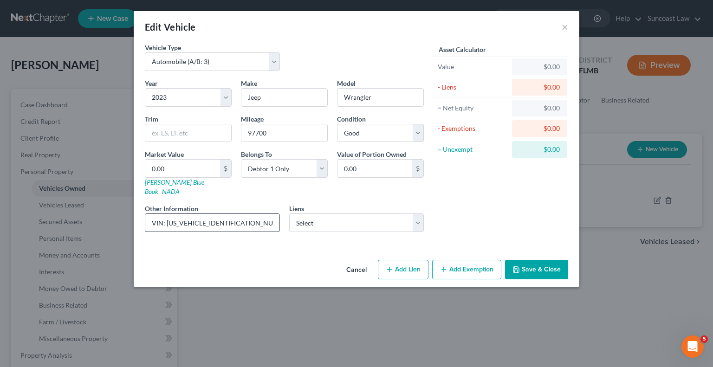
drag, startPoint x: 243, startPoint y: 212, endPoint x: 166, endPoint y: 210, distance: 77.1
click at [166, 214] on input "VIN: [US_VEHICLE_IDENTIFICATION_NUMBER]" at bounding box center [212, 223] width 134 height 18
click at [524, 260] on button "Save & Close" at bounding box center [536, 270] width 63 height 20
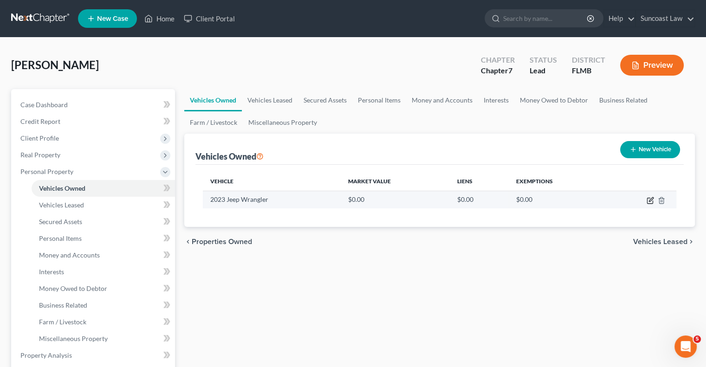
click at [652, 197] on icon "button" at bounding box center [651, 199] width 4 height 4
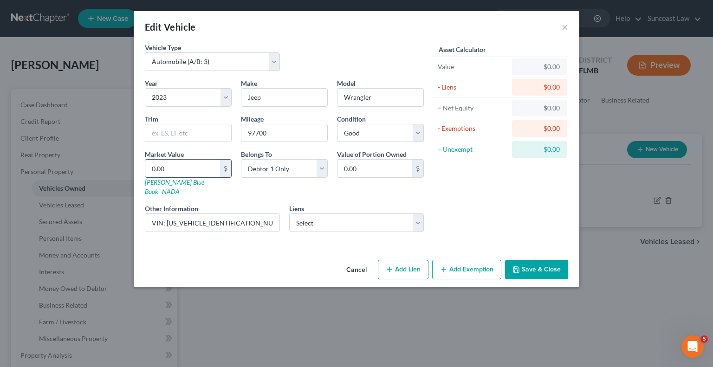
click at [181, 167] on input "0.00" at bounding box center [182, 169] width 75 height 18
click at [563, 260] on button "Save & Close" at bounding box center [536, 270] width 63 height 20
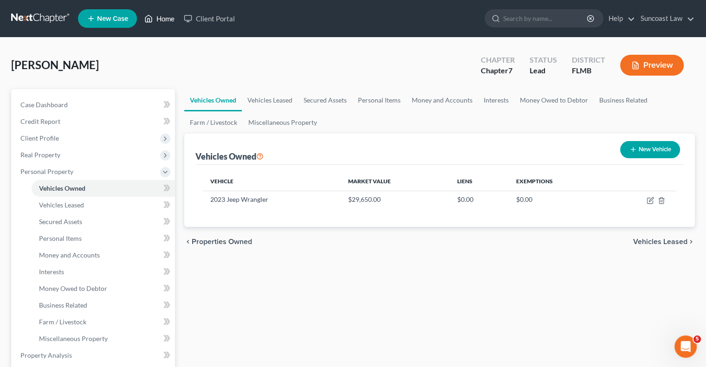
click at [167, 16] on link "Home" at bounding box center [159, 18] width 39 height 17
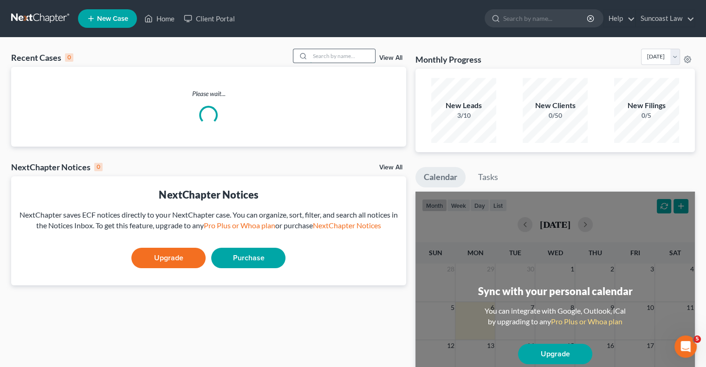
click at [347, 58] on input "search" at bounding box center [342, 55] width 65 height 13
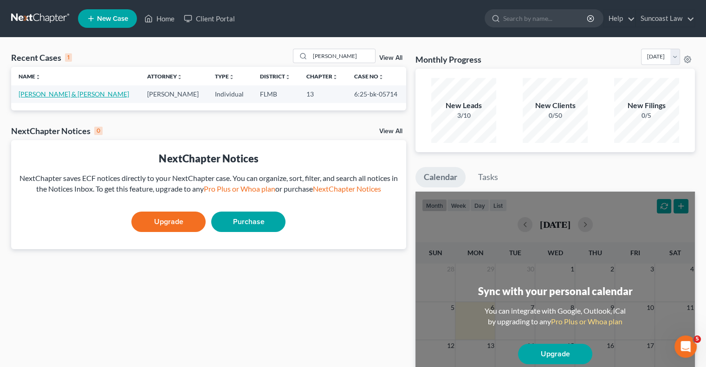
click at [62, 94] on link "[PERSON_NAME] & [PERSON_NAME]" at bounding box center [74, 94] width 111 height 8
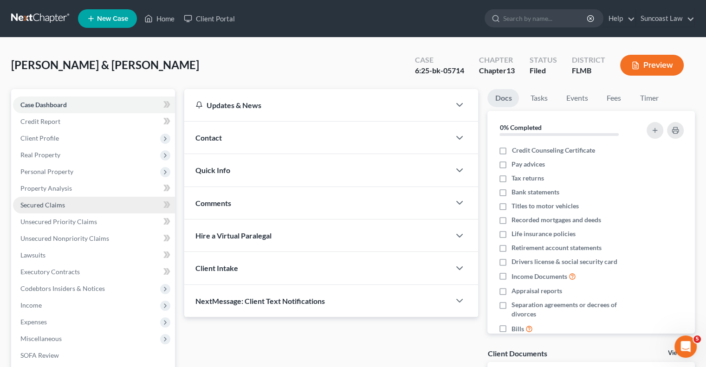
click at [59, 204] on span "Secured Claims" at bounding box center [42, 205] width 45 height 8
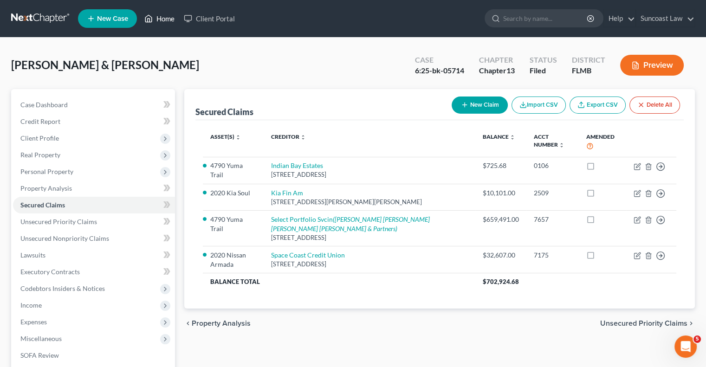
click at [166, 22] on link "Home" at bounding box center [159, 18] width 39 height 17
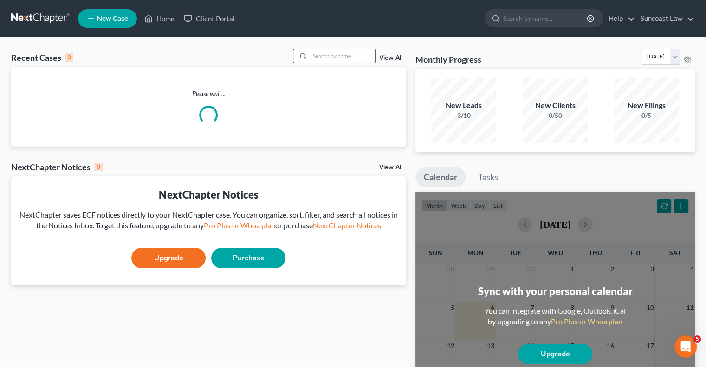
click at [344, 55] on input "search" at bounding box center [342, 55] width 65 height 13
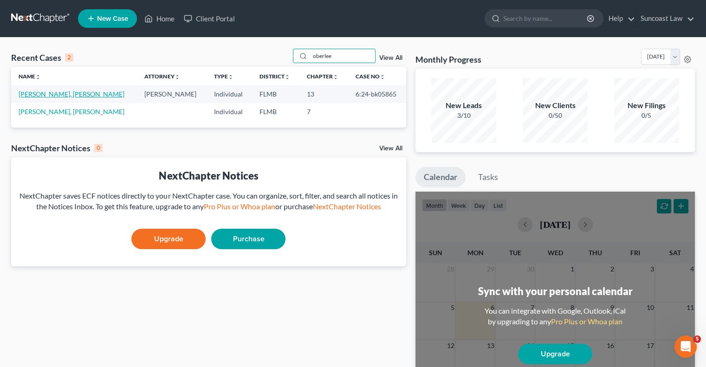
click at [54, 92] on link "[PERSON_NAME], [PERSON_NAME]" at bounding box center [72, 94] width 106 height 8
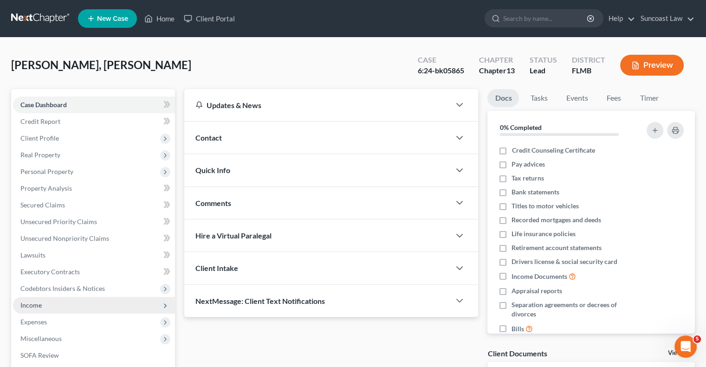
click at [41, 307] on span "Income" at bounding box center [30, 305] width 21 height 8
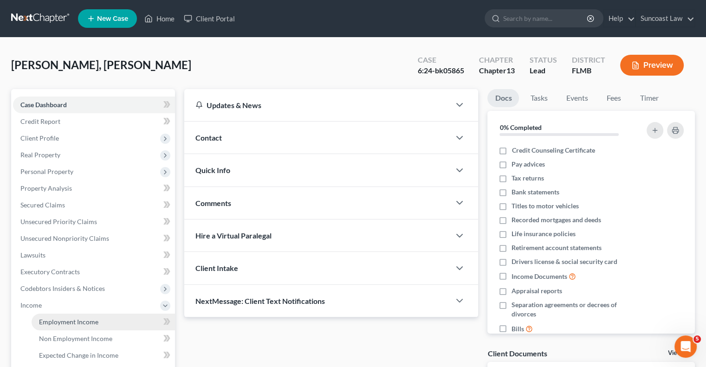
drag, startPoint x: 79, startPoint y: 323, endPoint x: 76, endPoint y: 319, distance: 5.7
click at [79, 323] on span "Employment Income" at bounding box center [68, 322] width 59 height 8
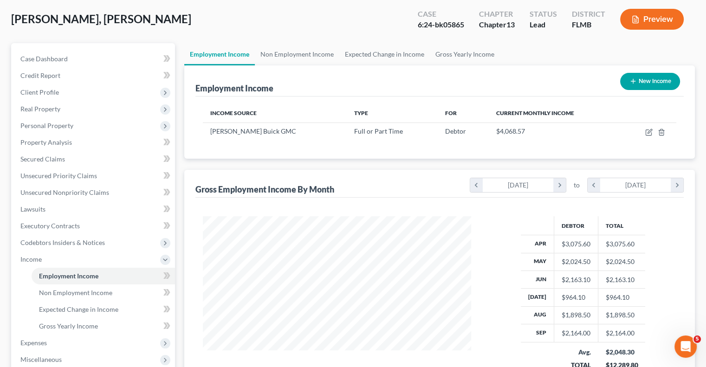
scroll to position [93, 0]
